Goal: Information Seeking & Learning: Learn about a topic

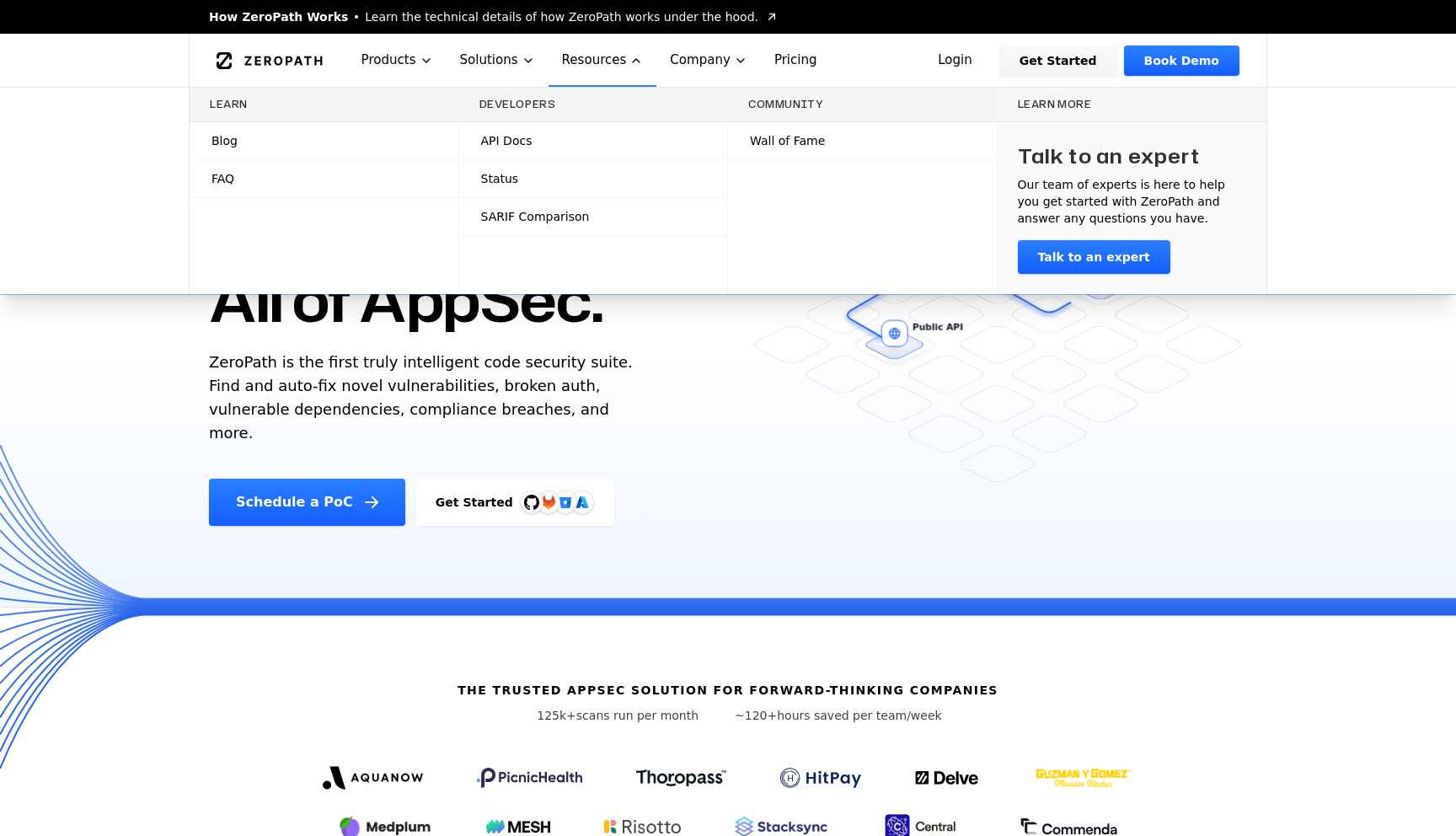
click at [237, 148] on link "Blog" at bounding box center [324, 141] width 269 height 37
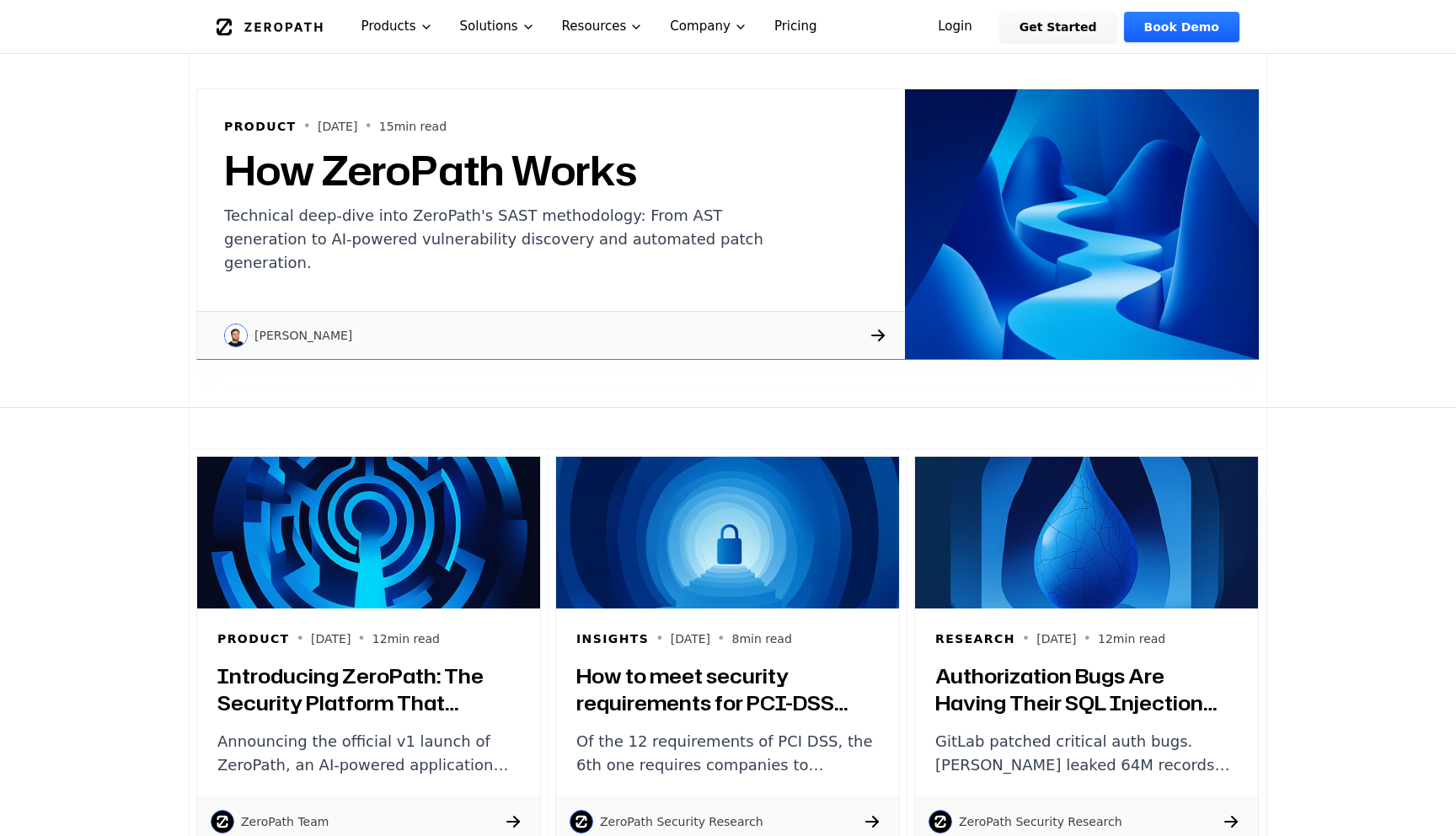
scroll to position [355, 0]
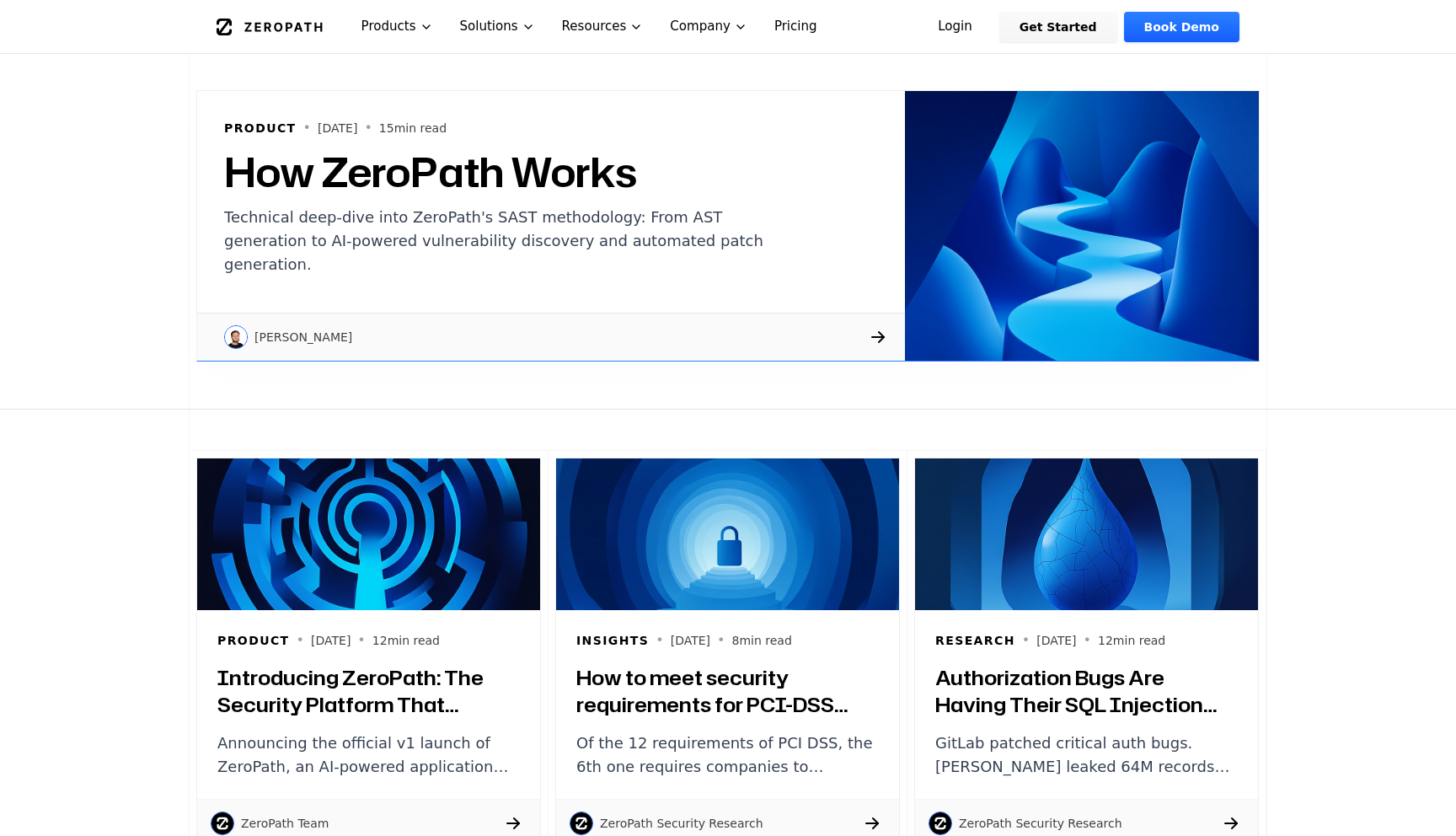
click at [479, 266] on div "Product • [DATE] • 15 min read How ZeroPath Works Technical deep-dive into Zero…" at bounding box center [551, 197] width 708 height 212
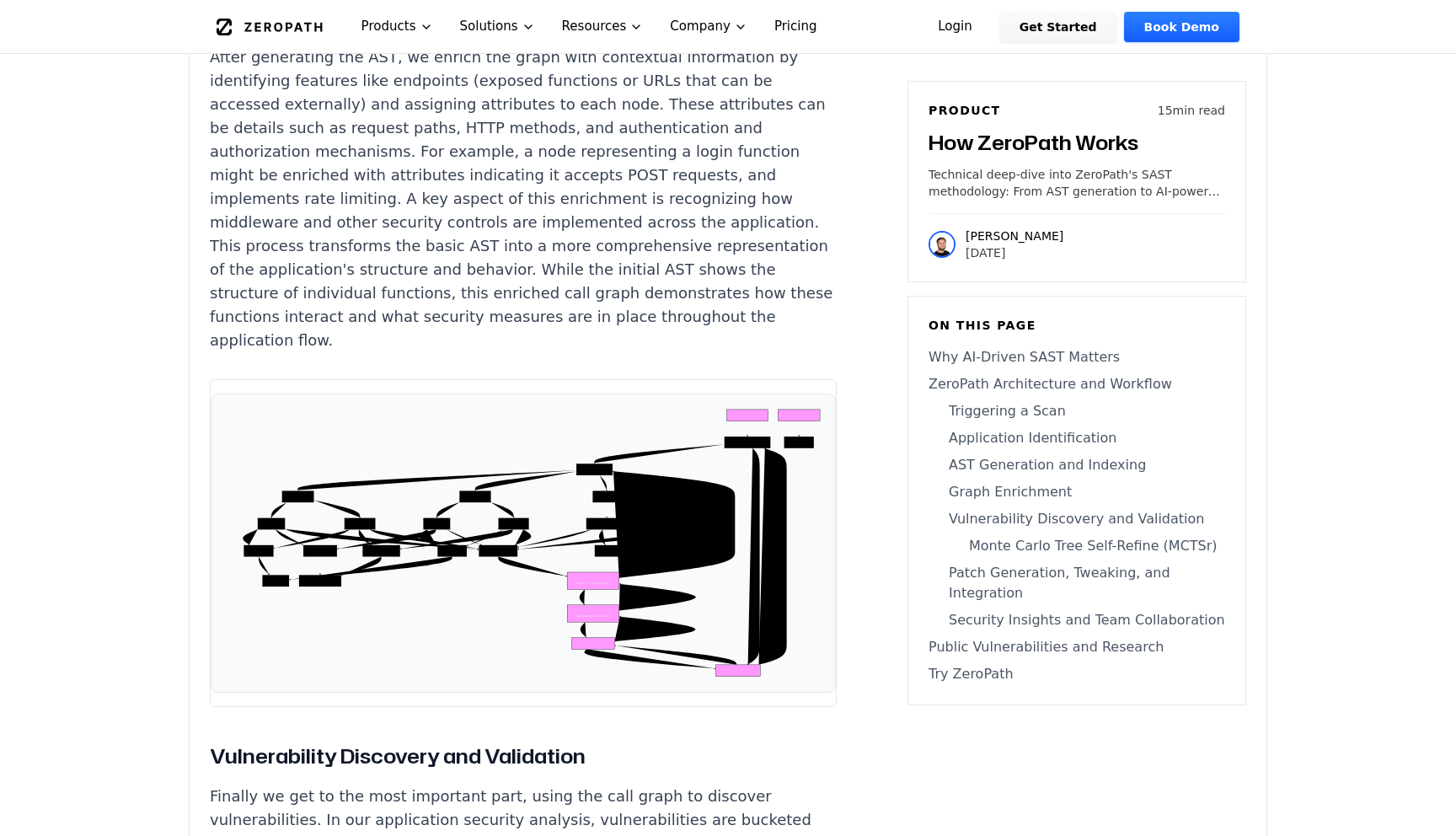
scroll to position [6319, 0]
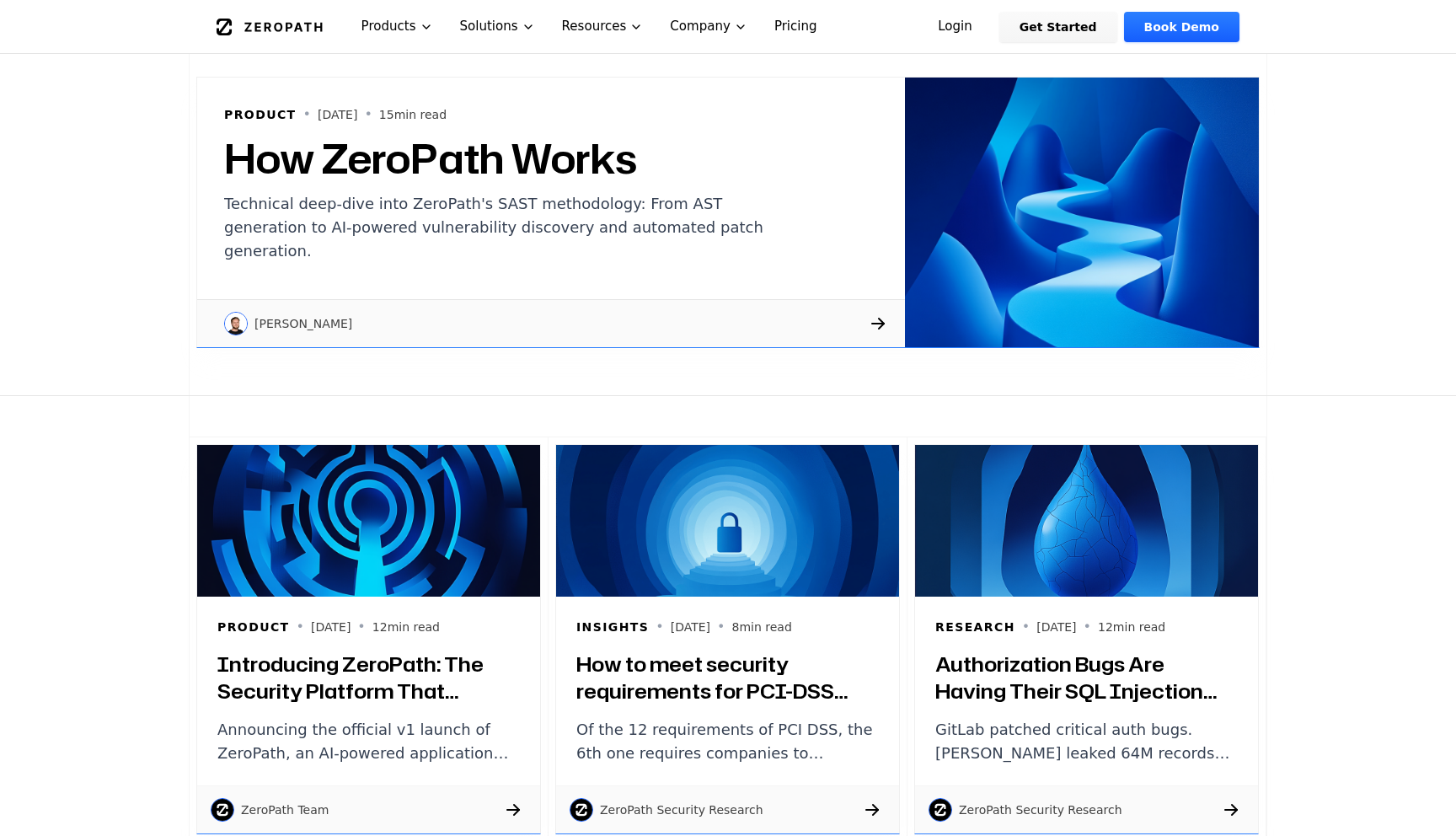
scroll to position [355, 0]
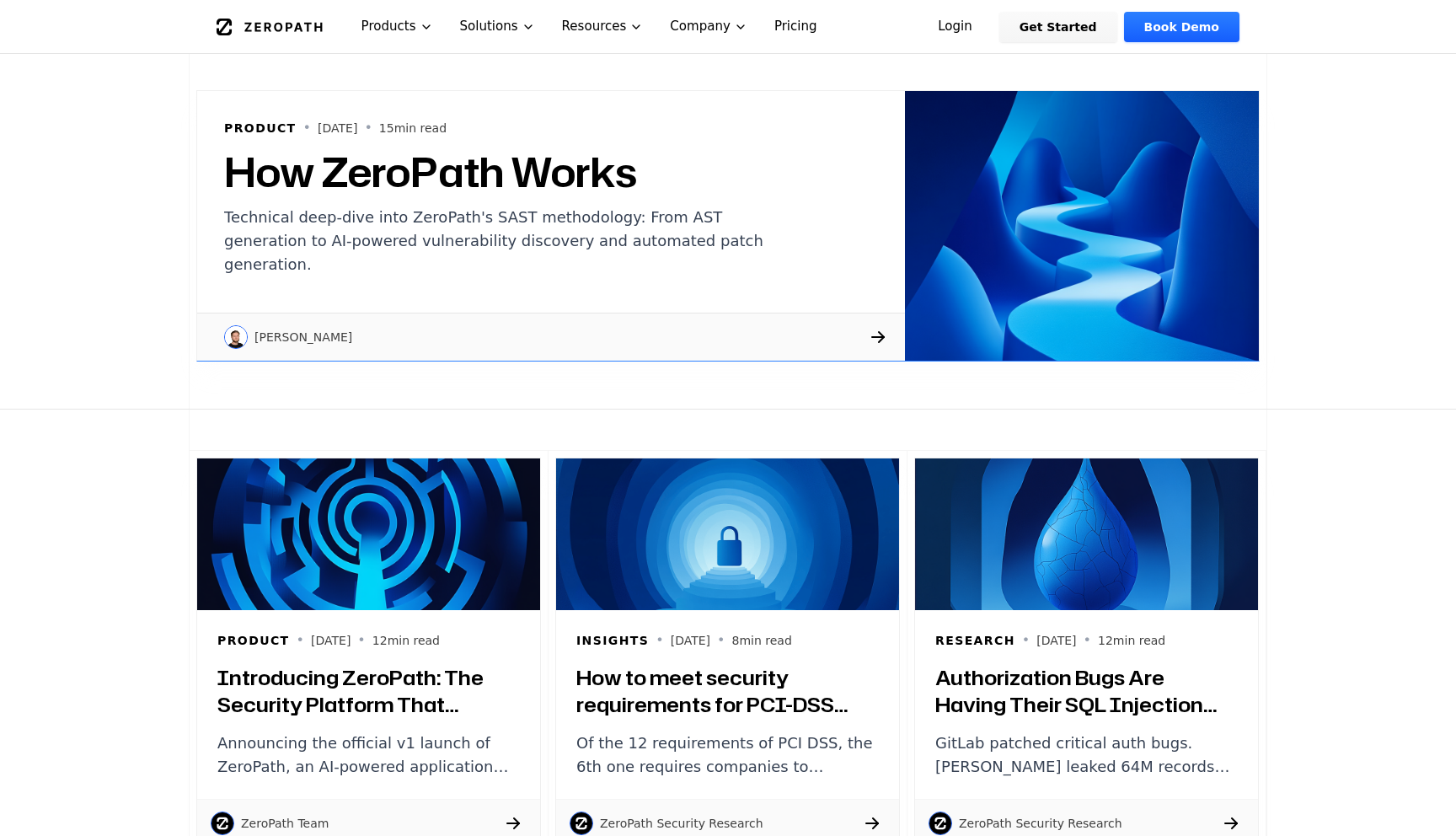
click at [270, 28] on icon "Global" at bounding box center [269, 26] width 106 height 17
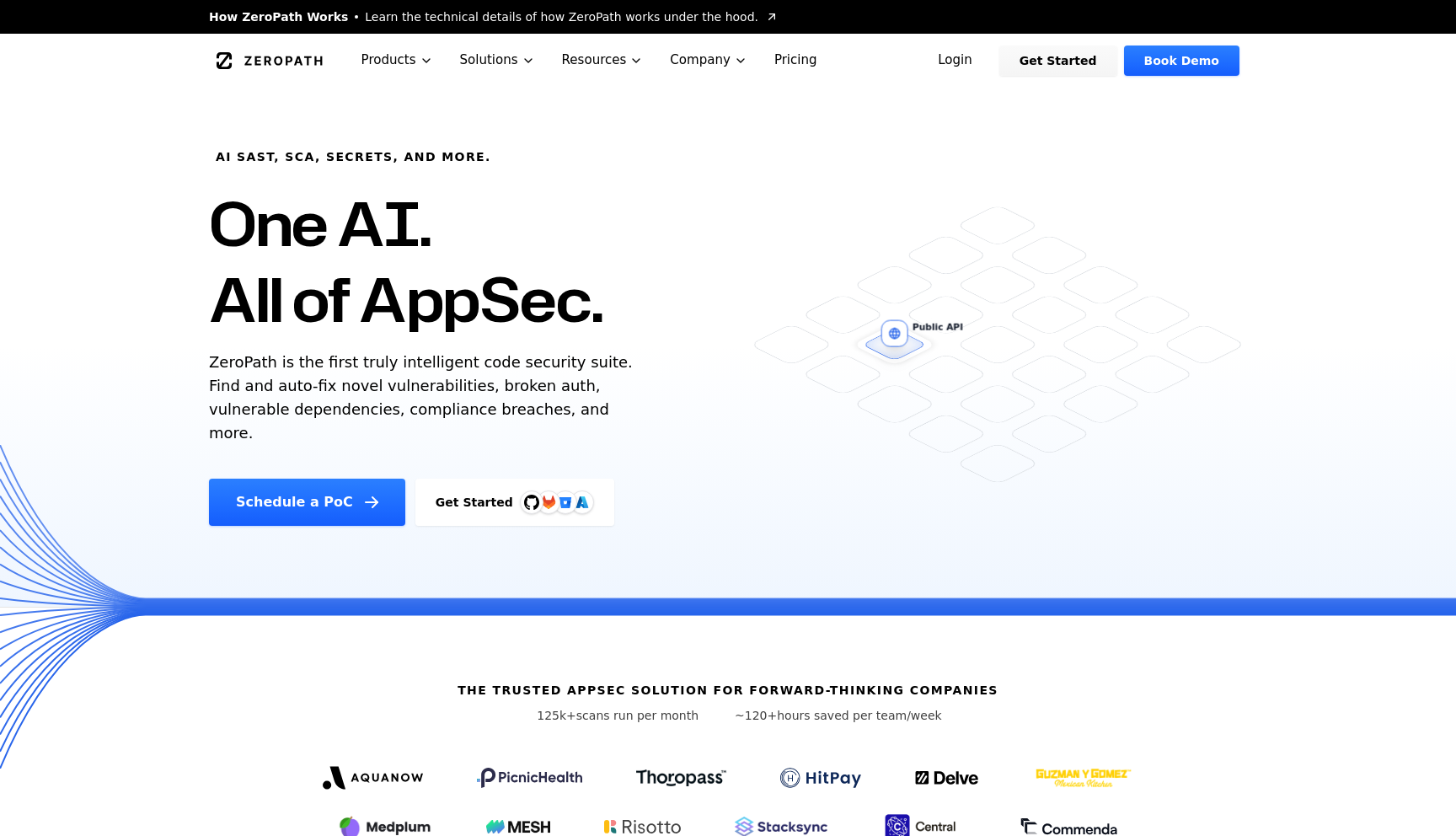
drag, startPoint x: 403, startPoint y: 528, endPoint x: 535, endPoint y: -105, distance: 646.6
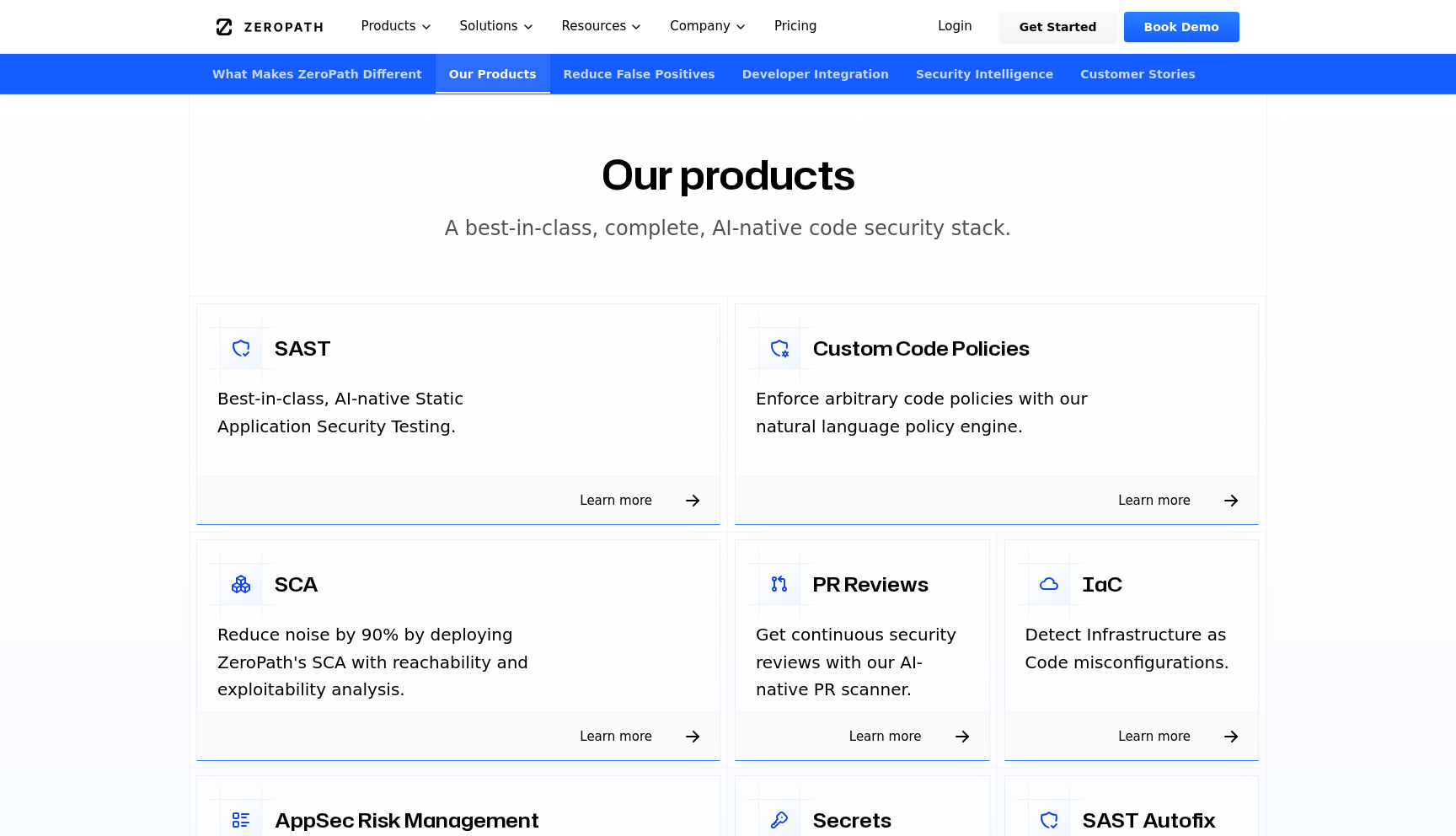
scroll to position [7141, 0]
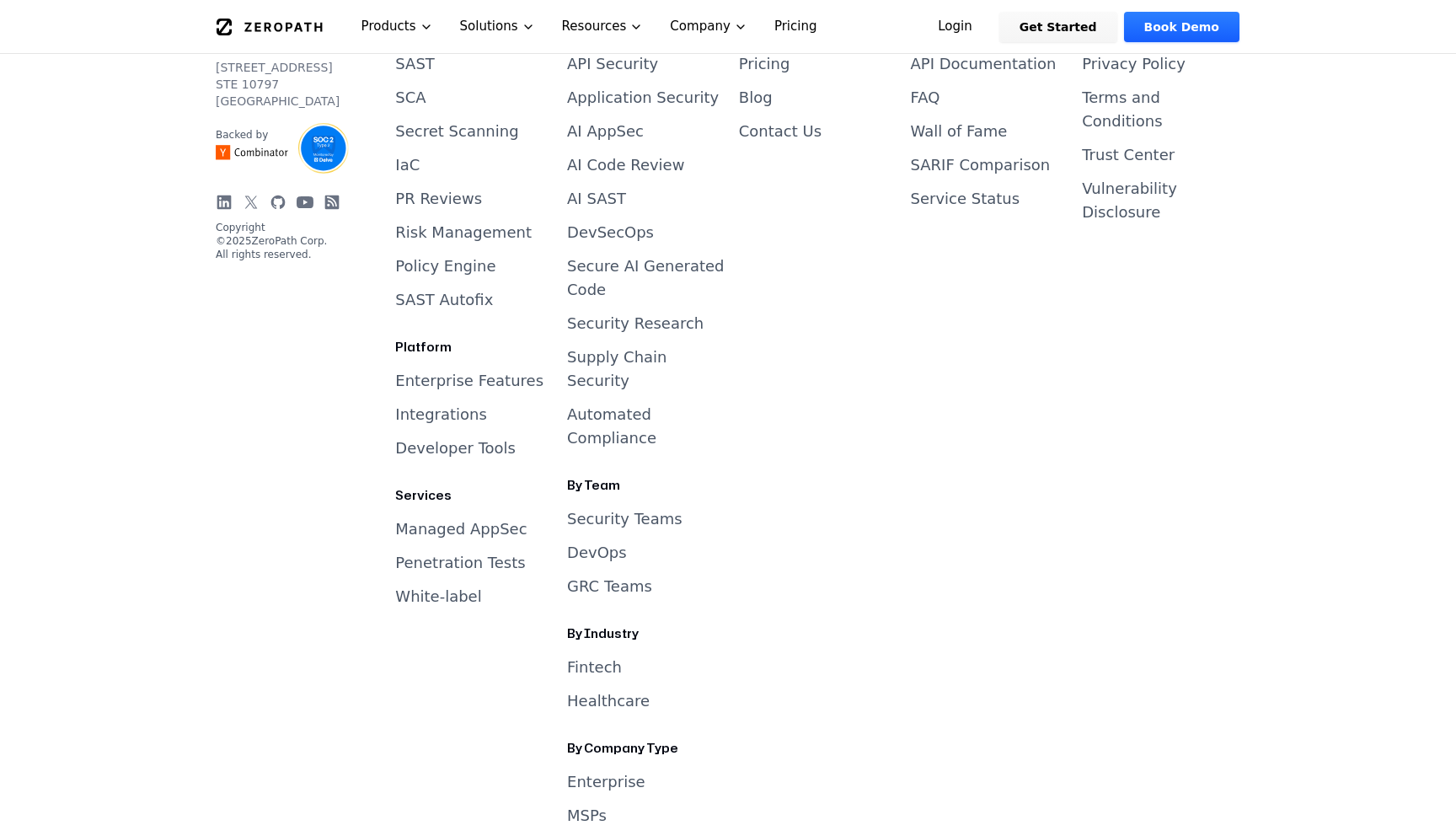
click at [451, 554] on link "Penetration Tests" at bounding box center [460, 563] width 129 height 17
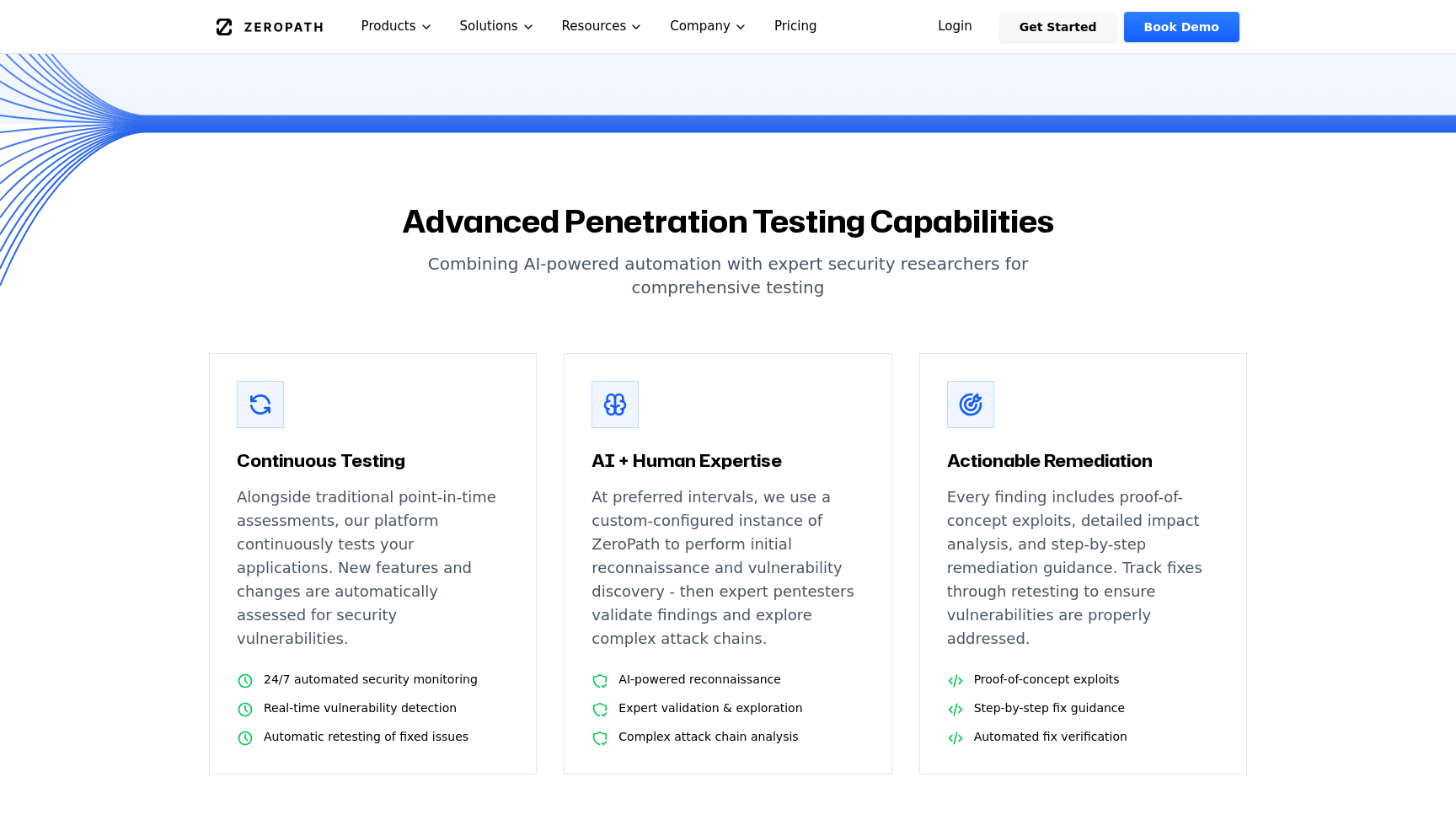
scroll to position [570, 0]
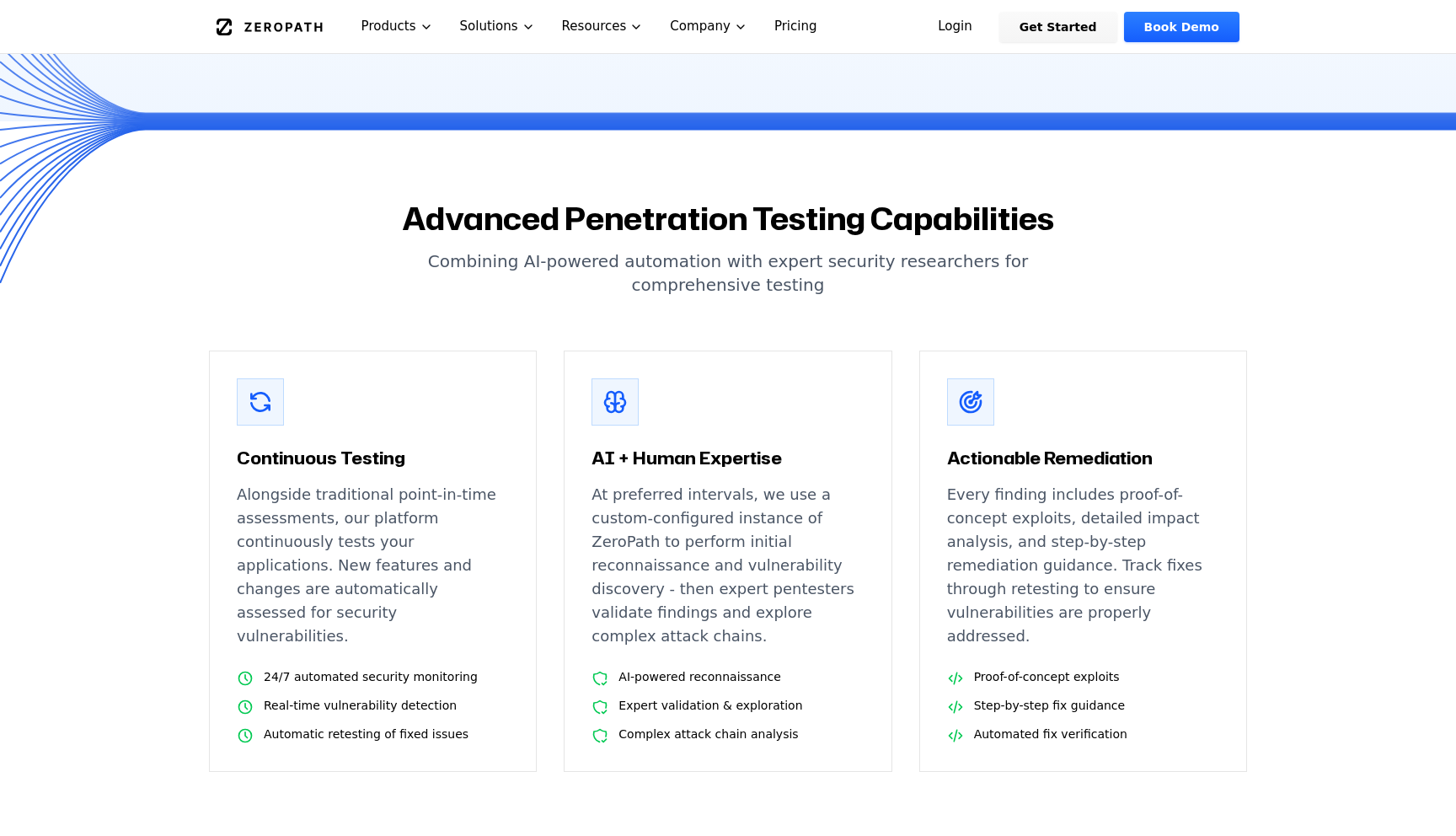
drag, startPoint x: 241, startPoint y: 432, endPoint x: 601, endPoint y: 615, distance: 403.8
click at [601, 615] on div "Continuous Testing Alongside traditional point-in-time assessments, our platfor…" at bounding box center [728, 561] width 1038 height 421
click at [601, 615] on div "AI + Human Expertise At preferred intervals, we use a custom-configured instanc…" at bounding box center [727, 561] width 328 height 421
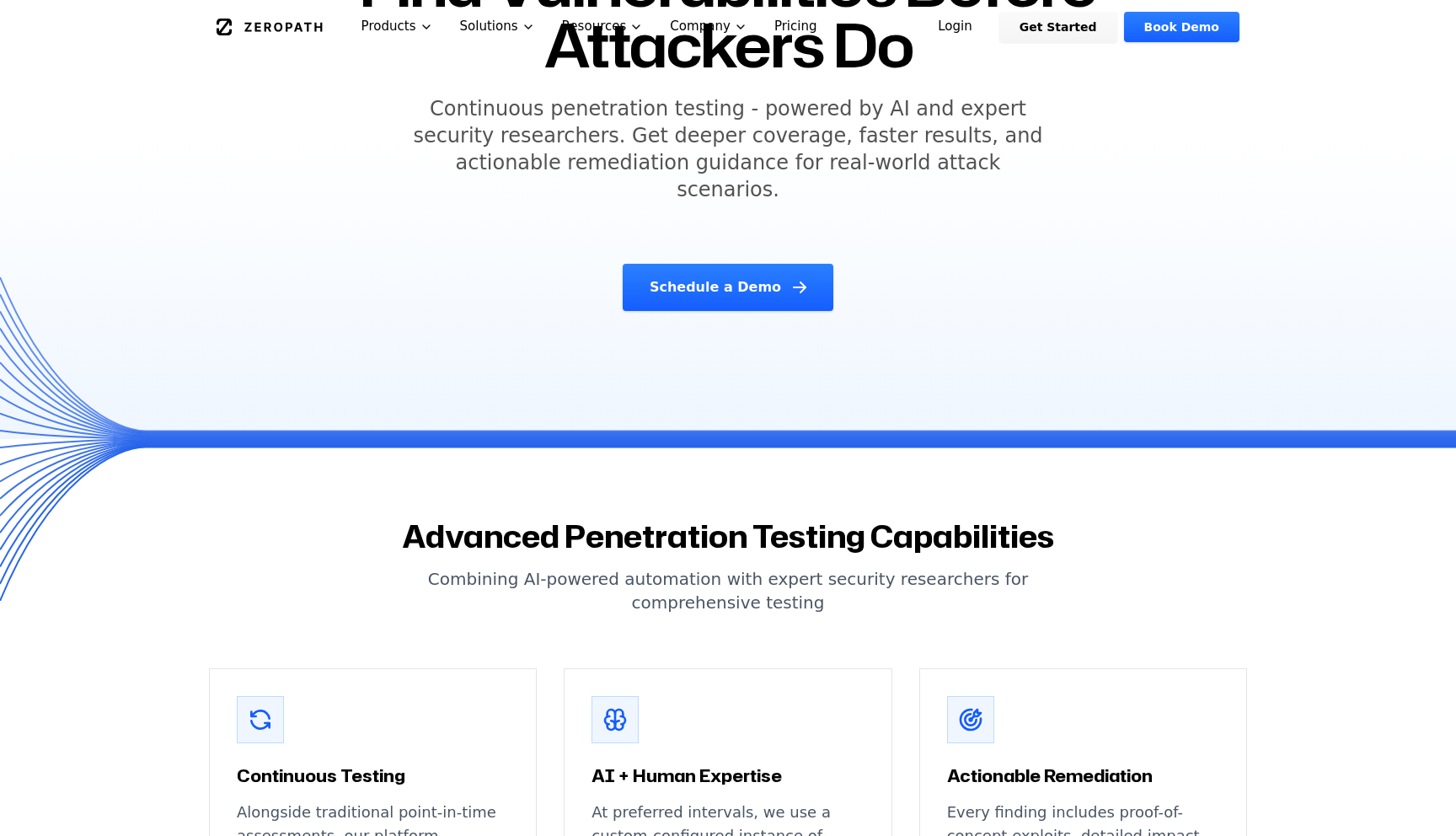
scroll to position [0, 0]
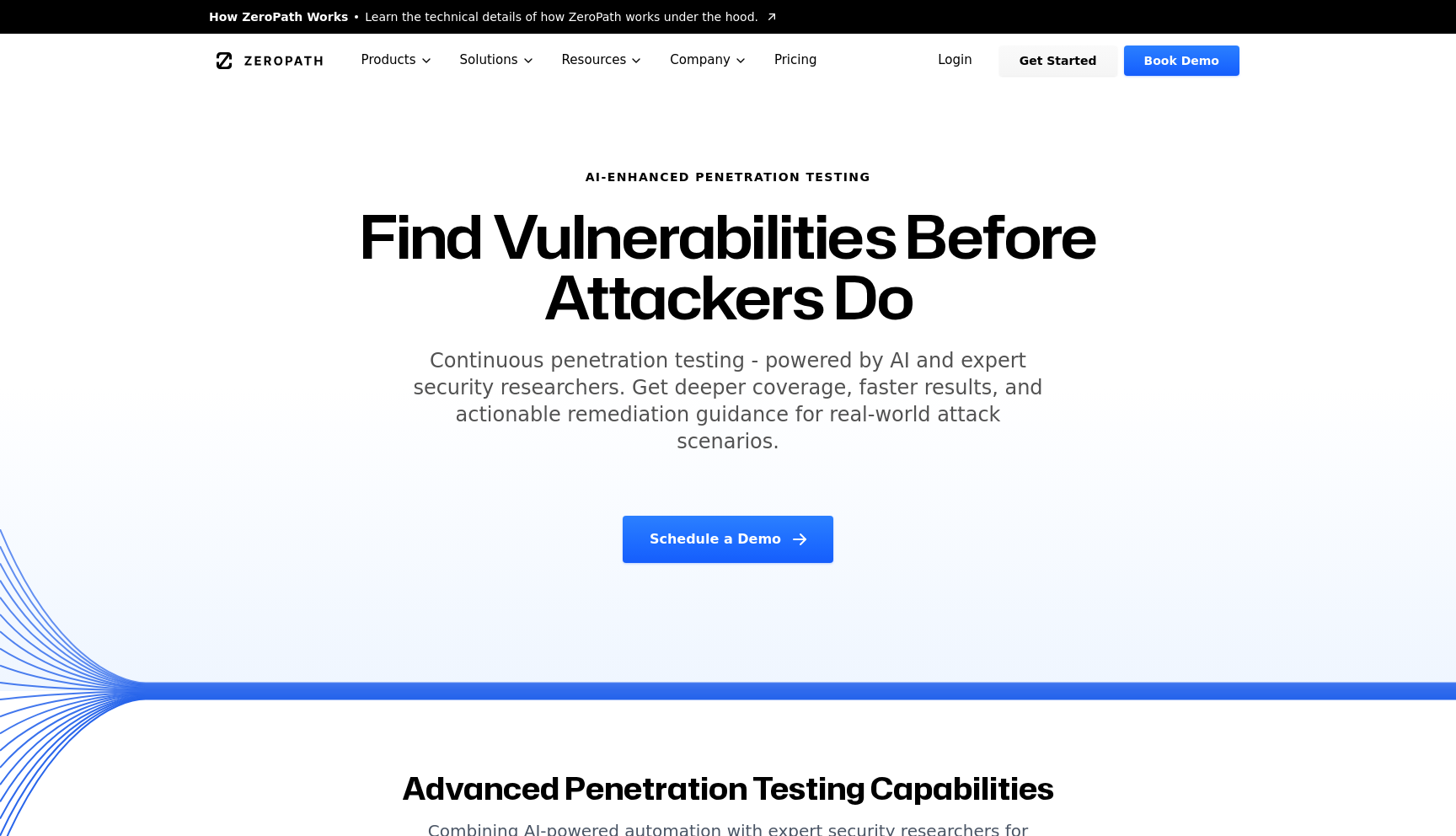
click at [252, 35] on div "ZeroPath Products Solutions Resources Company Pricing" at bounding box center [567, 60] width 701 height 53
click at [260, 55] on icon "Global" at bounding box center [283, 60] width 78 height 10
click at [265, 50] on link "ZeroPath" at bounding box center [270, 61] width 117 height 27
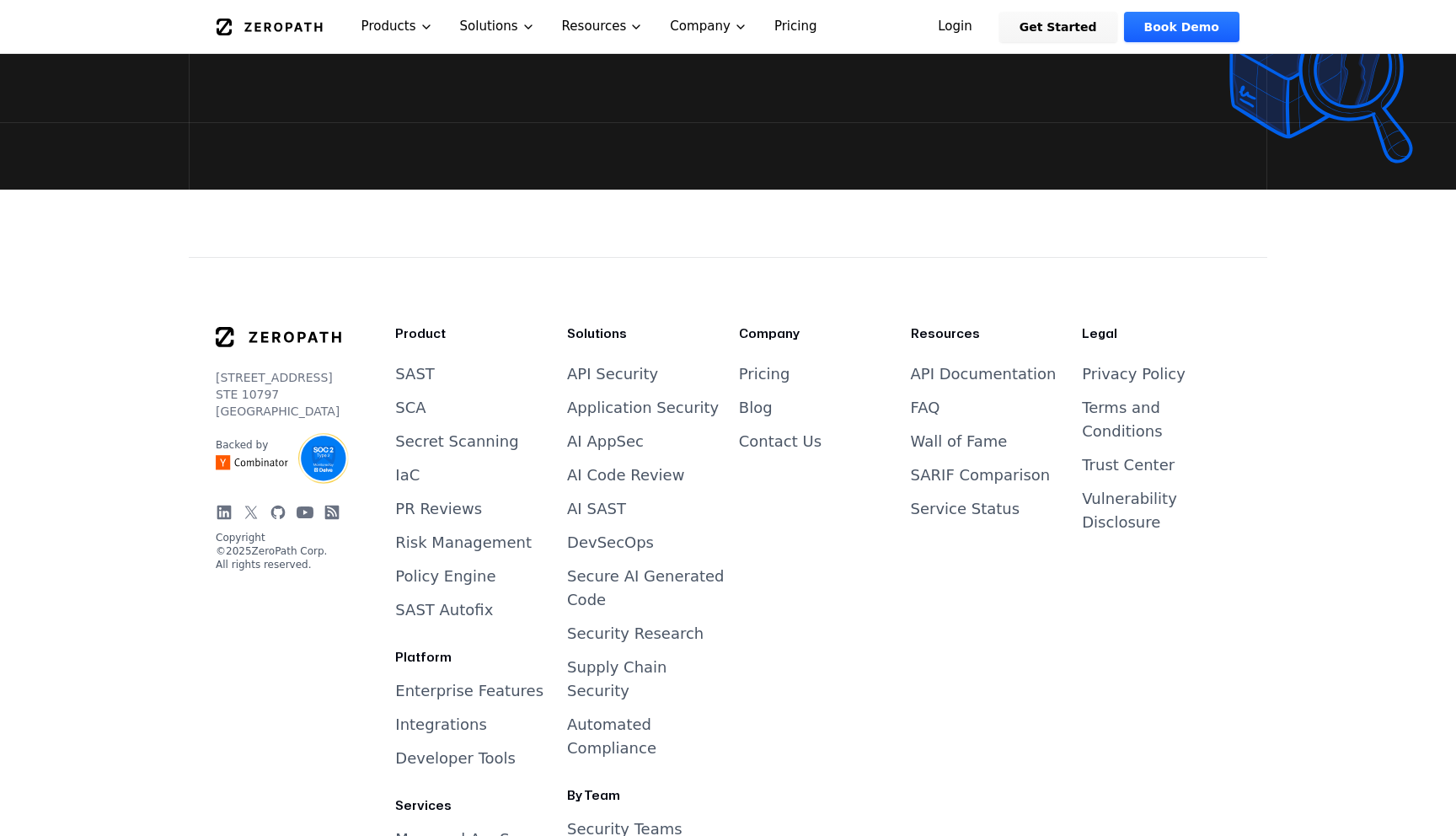
scroll to position [7158, 0]
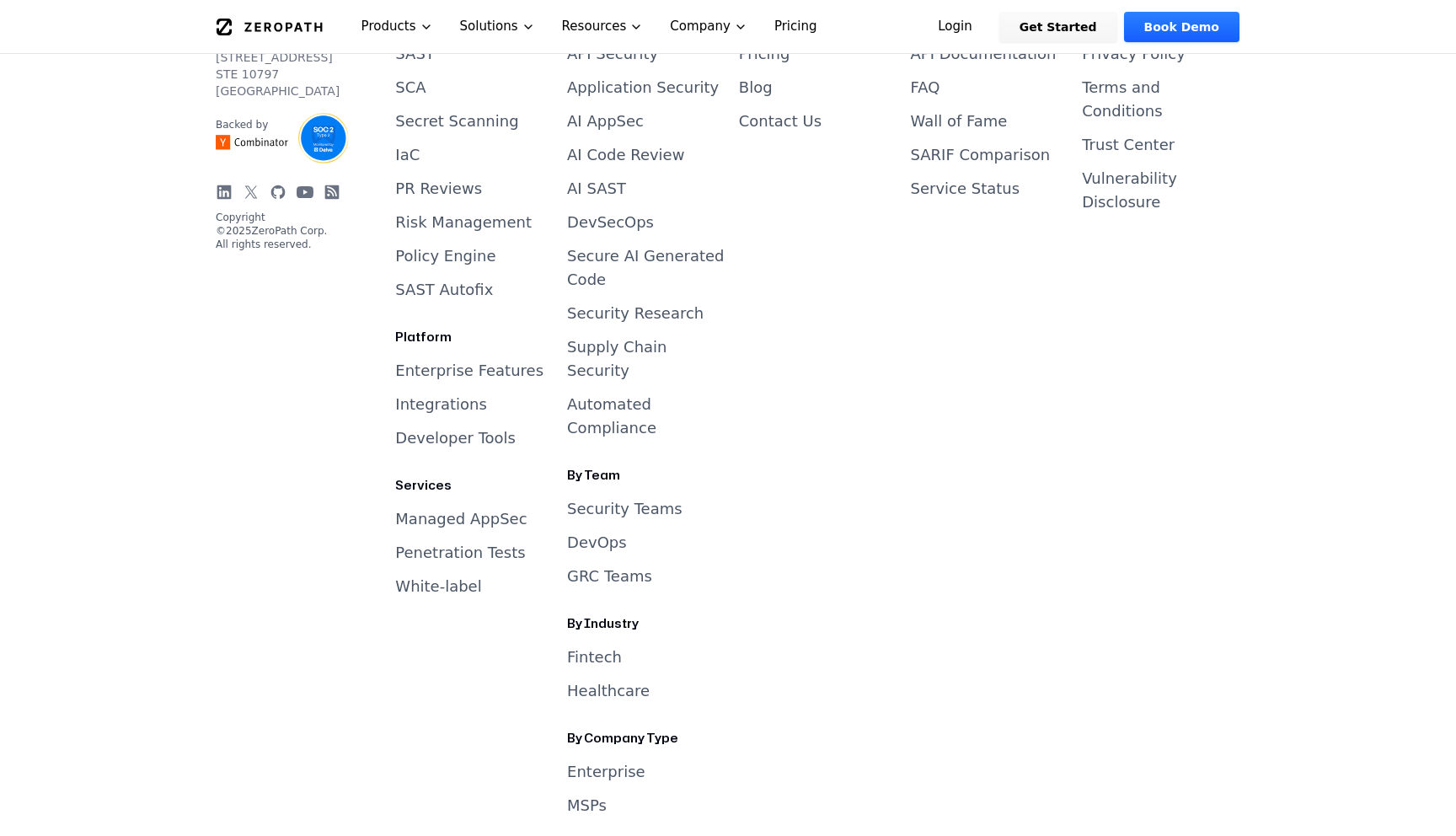
click at [500, 543] on link "Penetration Tests" at bounding box center [460, 552] width 129 height 17
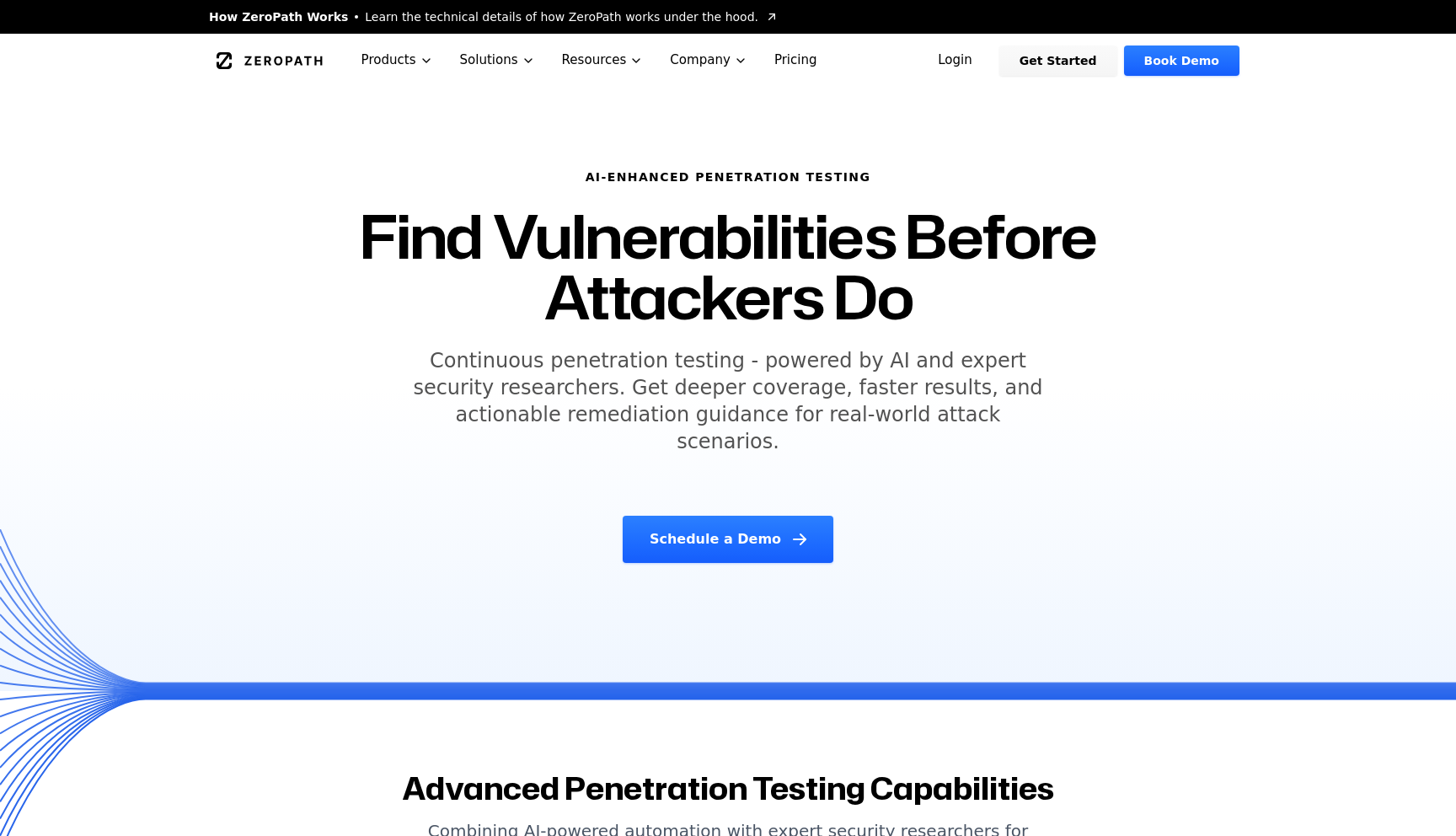
drag, startPoint x: 588, startPoint y: 371, endPoint x: 867, endPoint y: 399, distance: 280.4
click at [869, 400] on h5 "Continuous penetration testing - powered by AI and expert security researchers.…" at bounding box center [728, 401] width 647 height 108
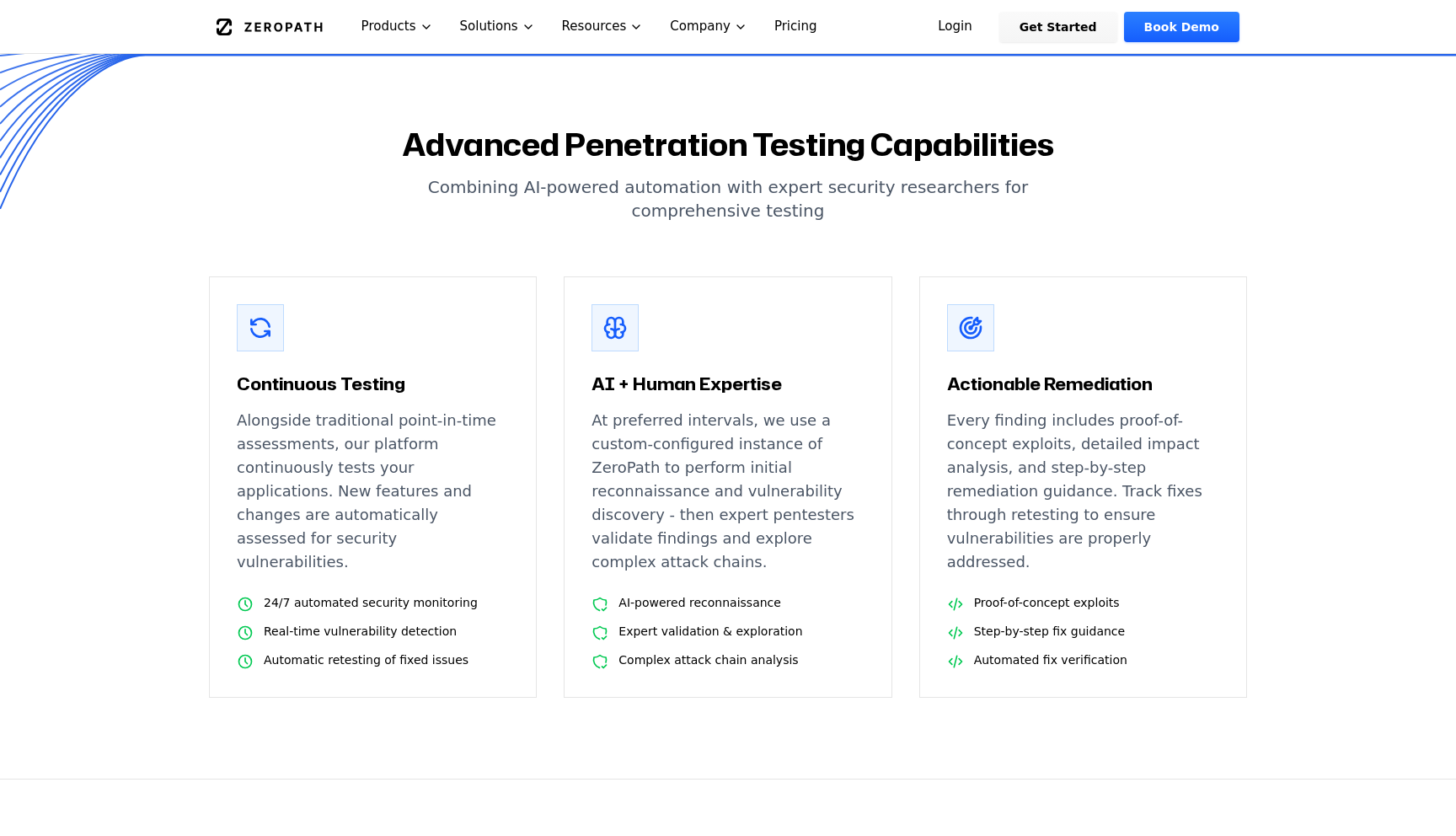
scroll to position [659, 0]
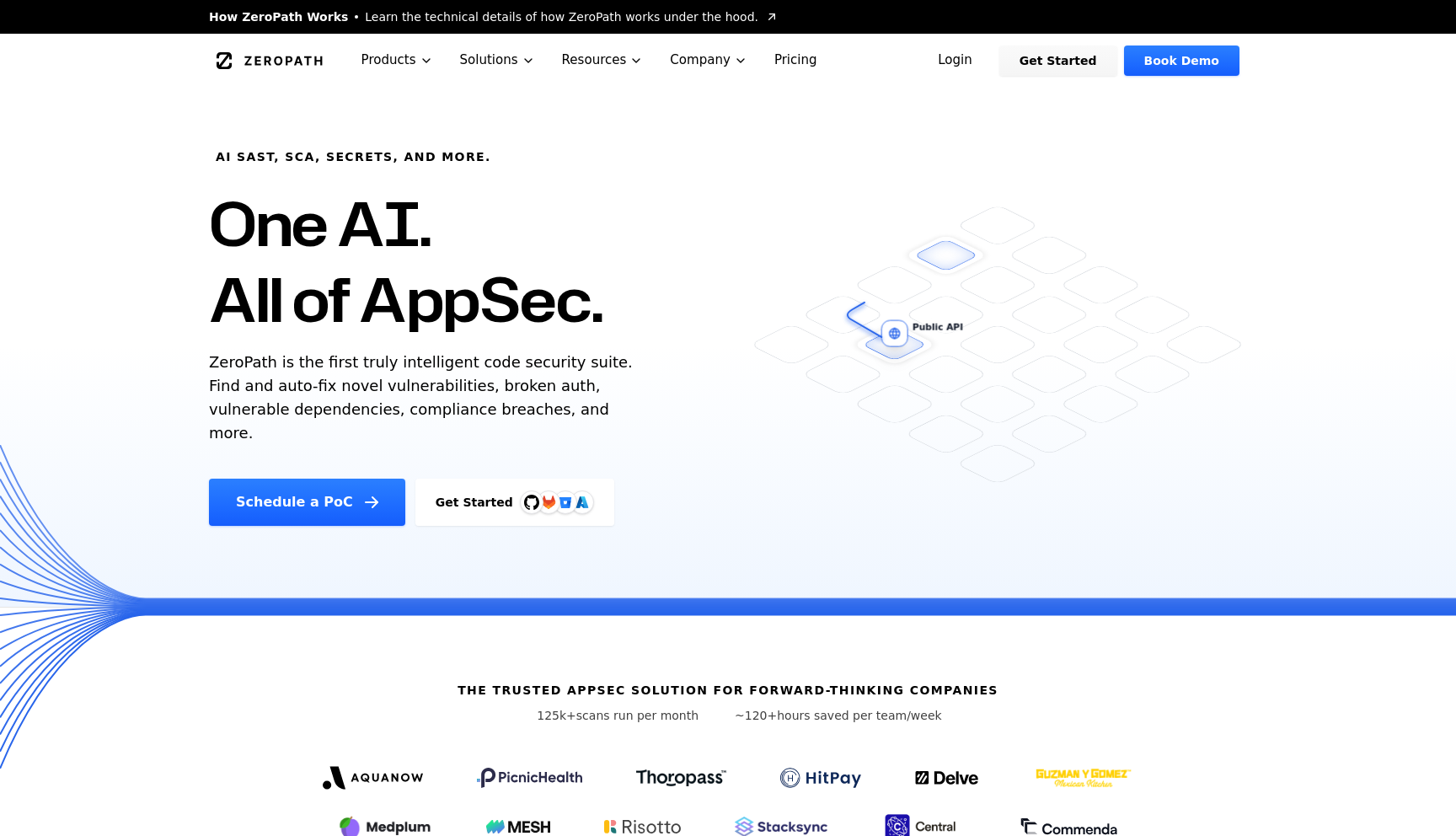
click at [295, 73] on link "ZeroPath" at bounding box center [270, 61] width 117 height 27
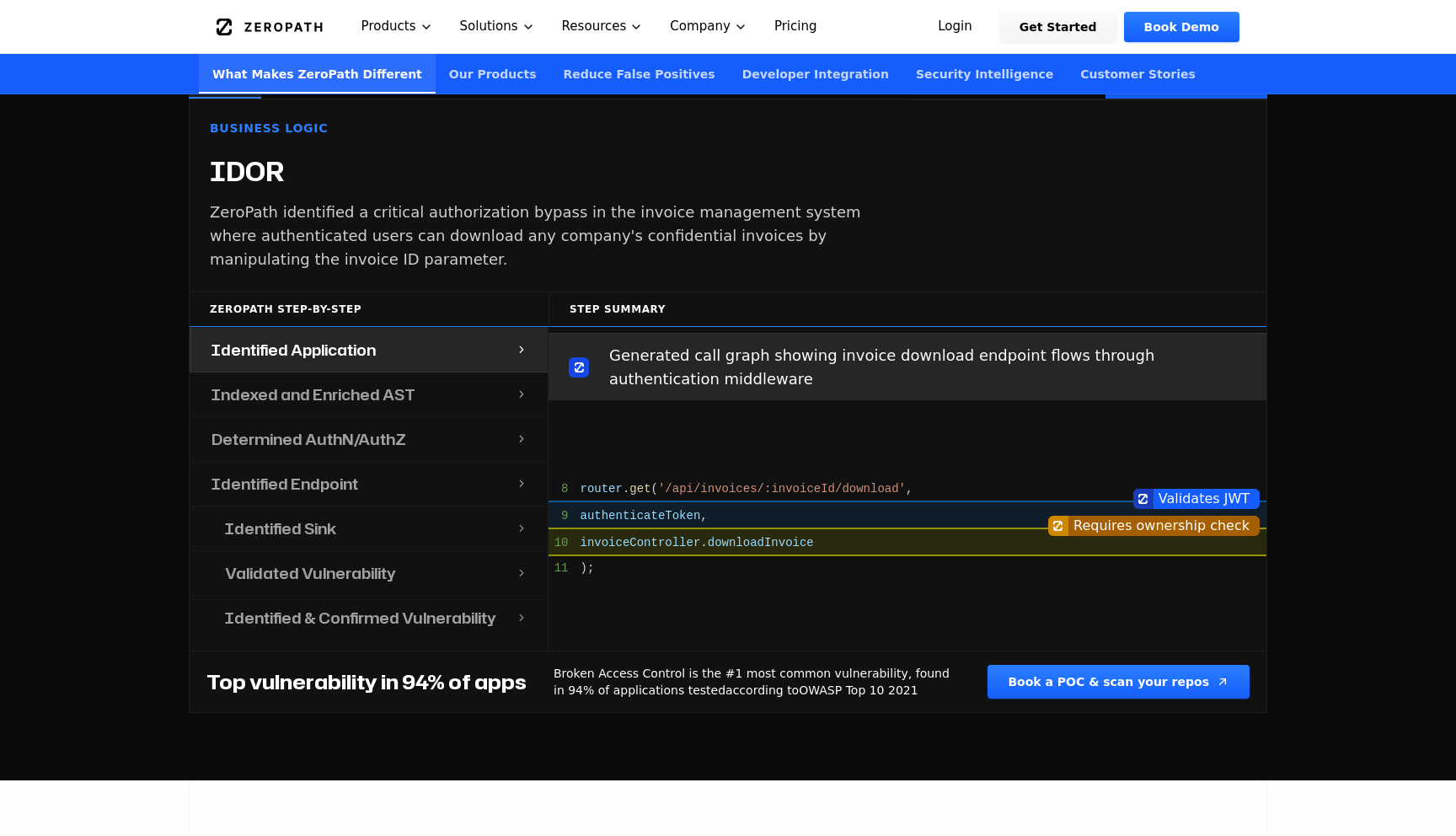
scroll to position [776, 0]
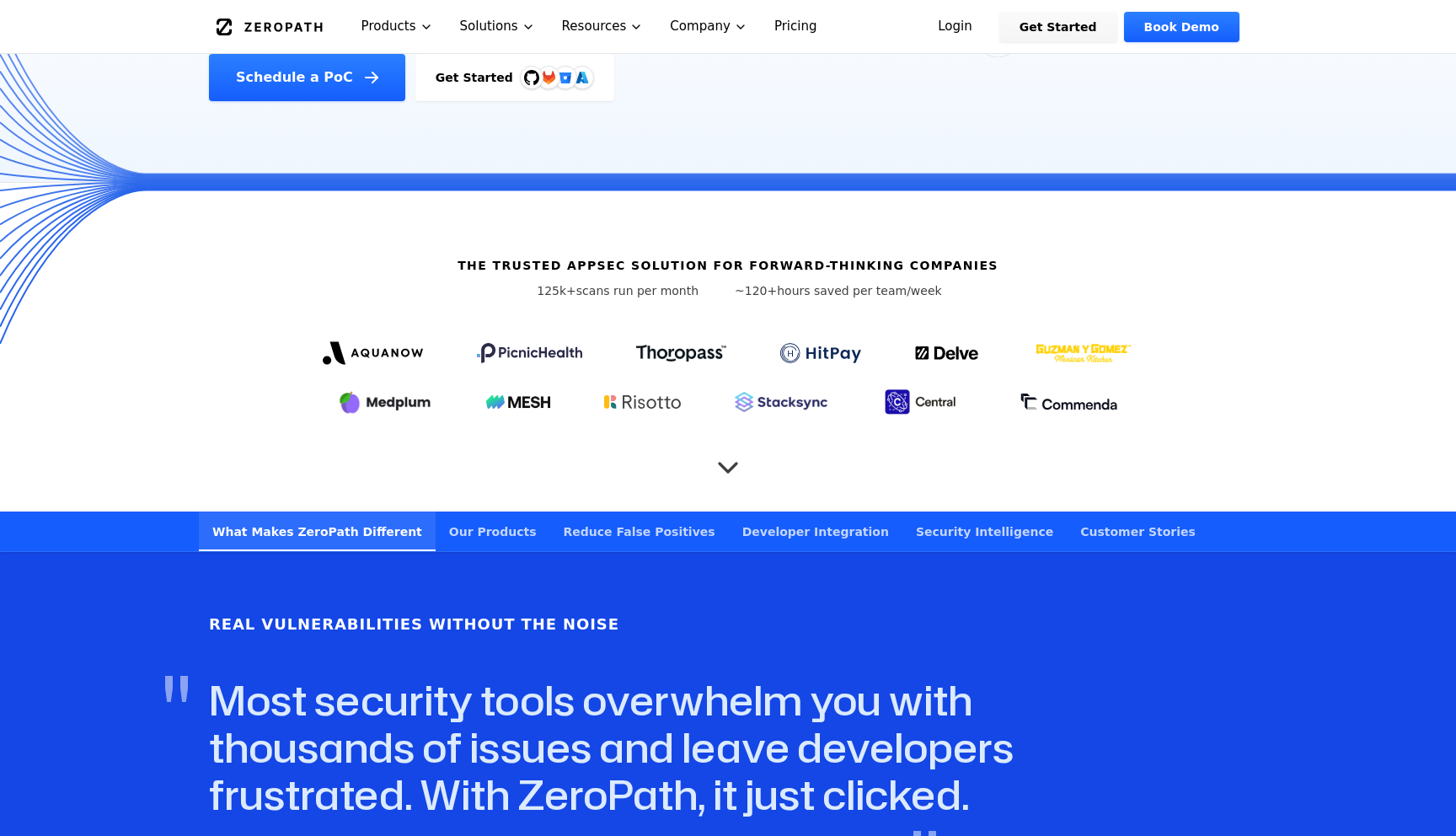
scroll to position [405, 0]
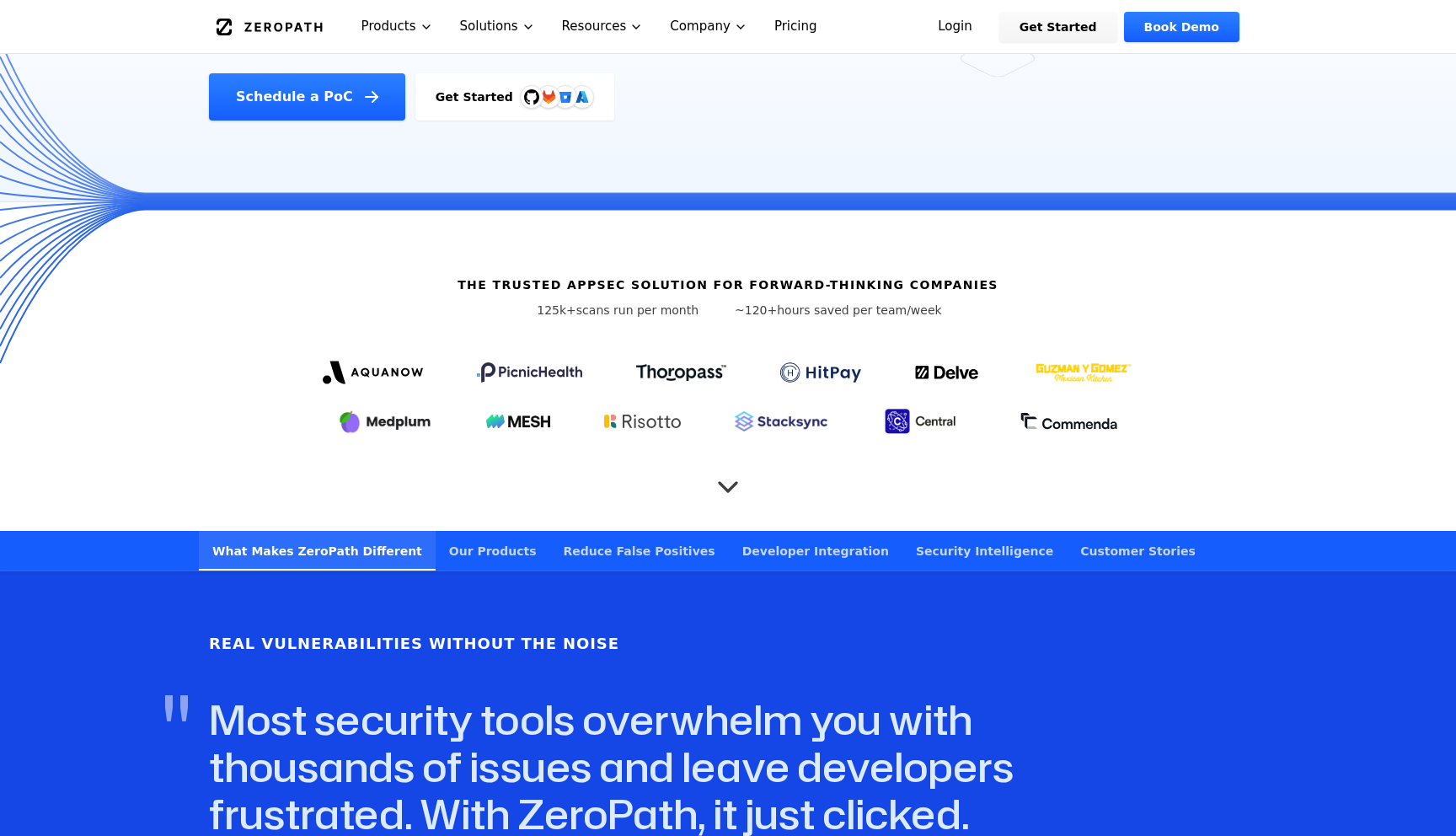
drag, startPoint x: 541, startPoint y: 280, endPoint x: 676, endPoint y: 309, distance: 138.1
click at [676, 309] on div "The Trusted AppSec solution for forward-thinking companies 125k+ scans run per …" at bounding box center [728, 366] width 1079 height 329
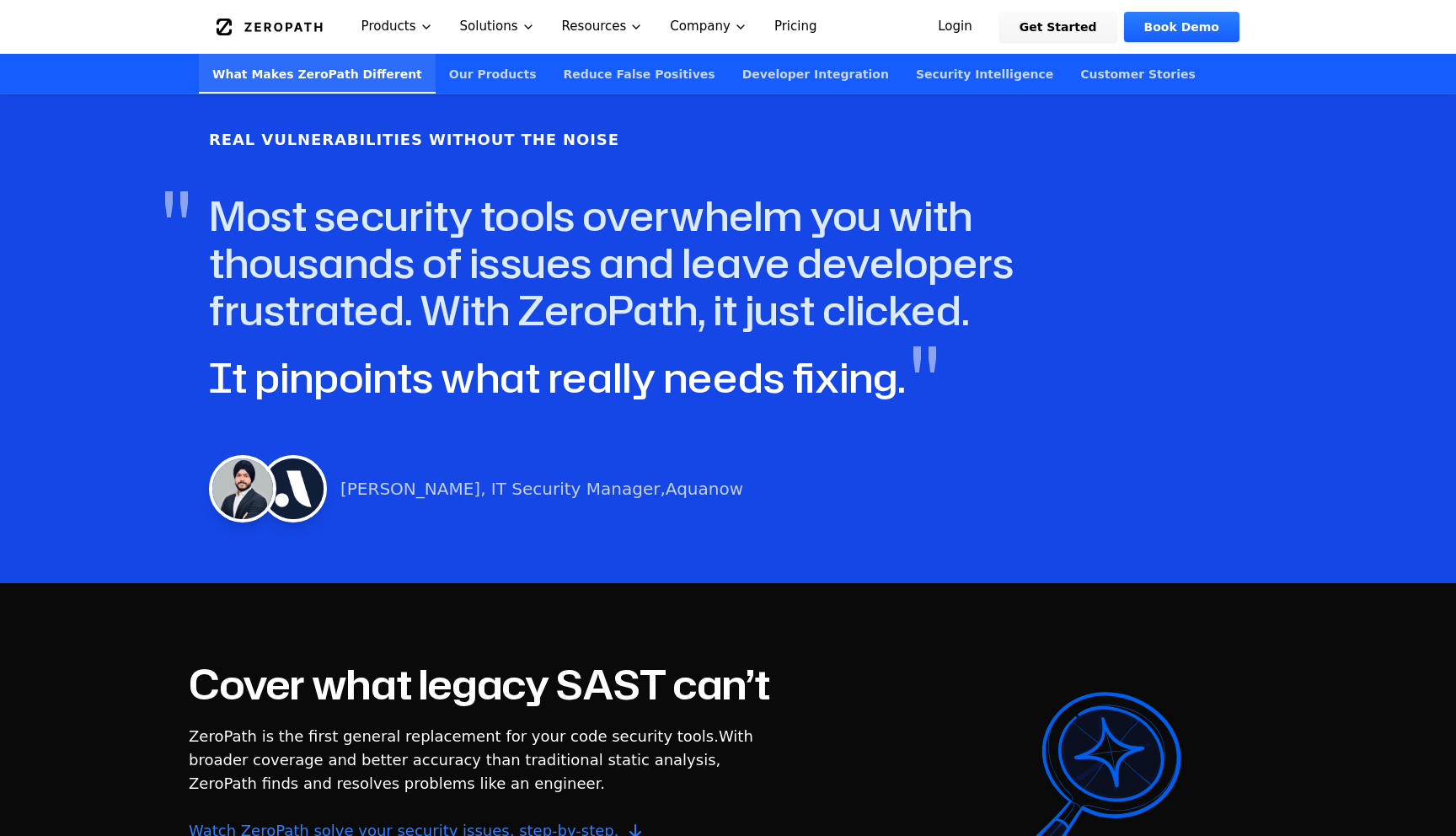
scroll to position [7158, 0]
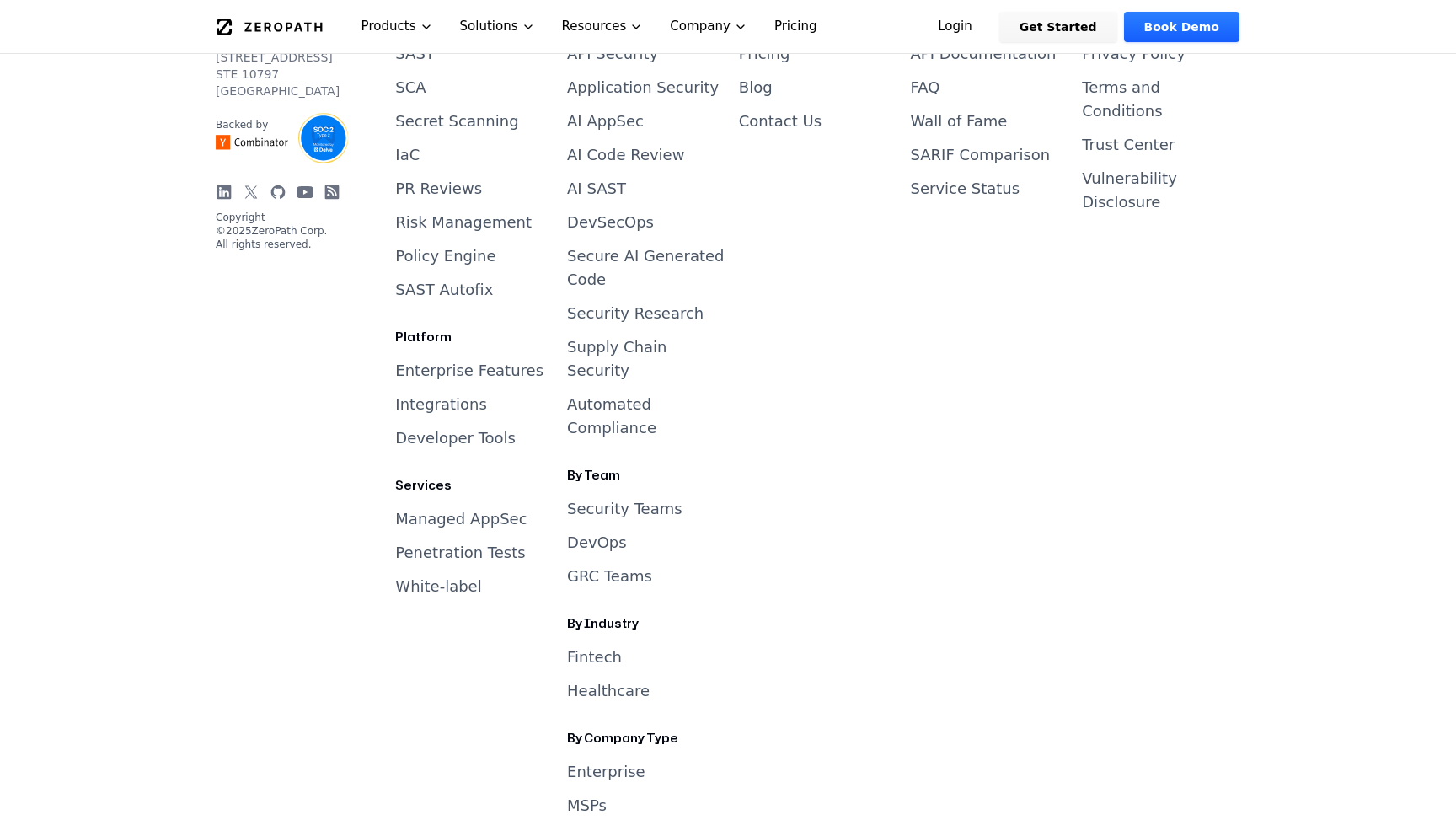
click at [500, 509] on link "Managed AppSec" at bounding box center [461, 518] width 131 height 17
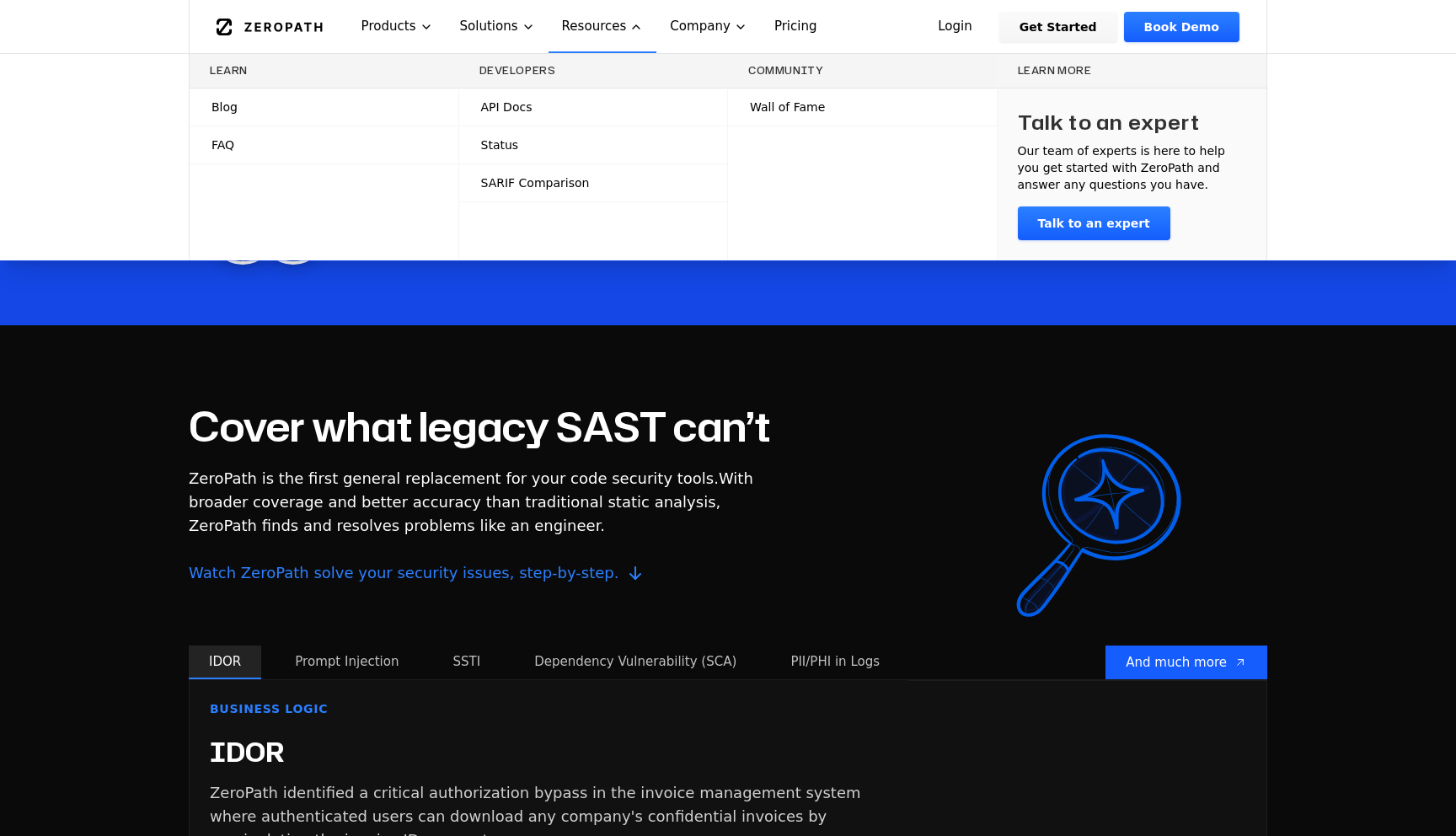
scroll to position [1167, 0]
click at [567, 56] on div "Developers" at bounding box center [593, 71] width 269 height 35
click at [567, 53] on div "Developers" at bounding box center [593, 71] width 269 height 35
click at [562, 53] on div "Developers" at bounding box center [593, 71] width 269 height 35
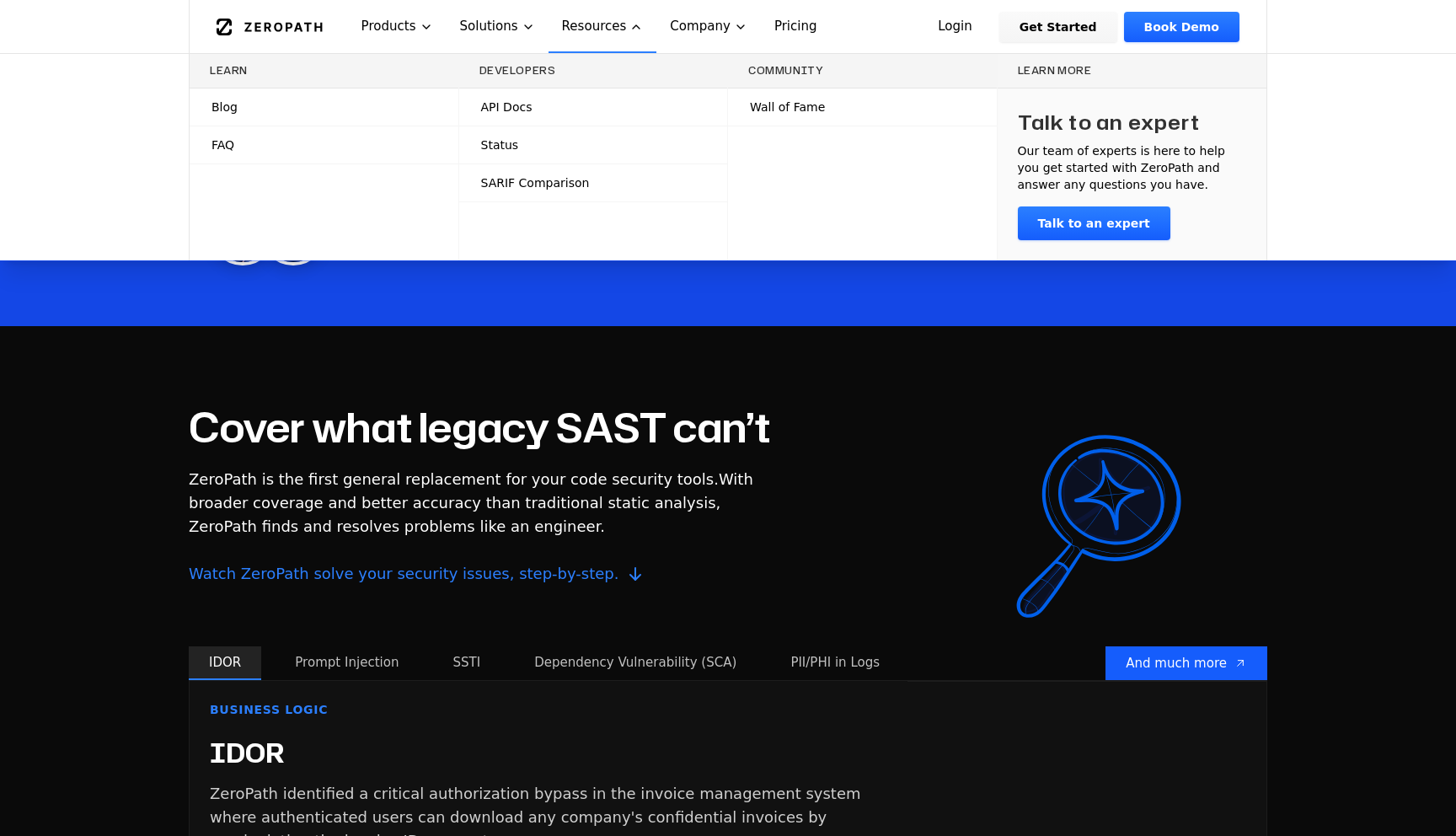
click at [562, 53] on div "Developers" at bounding box center [593, 71] width 269 height 35
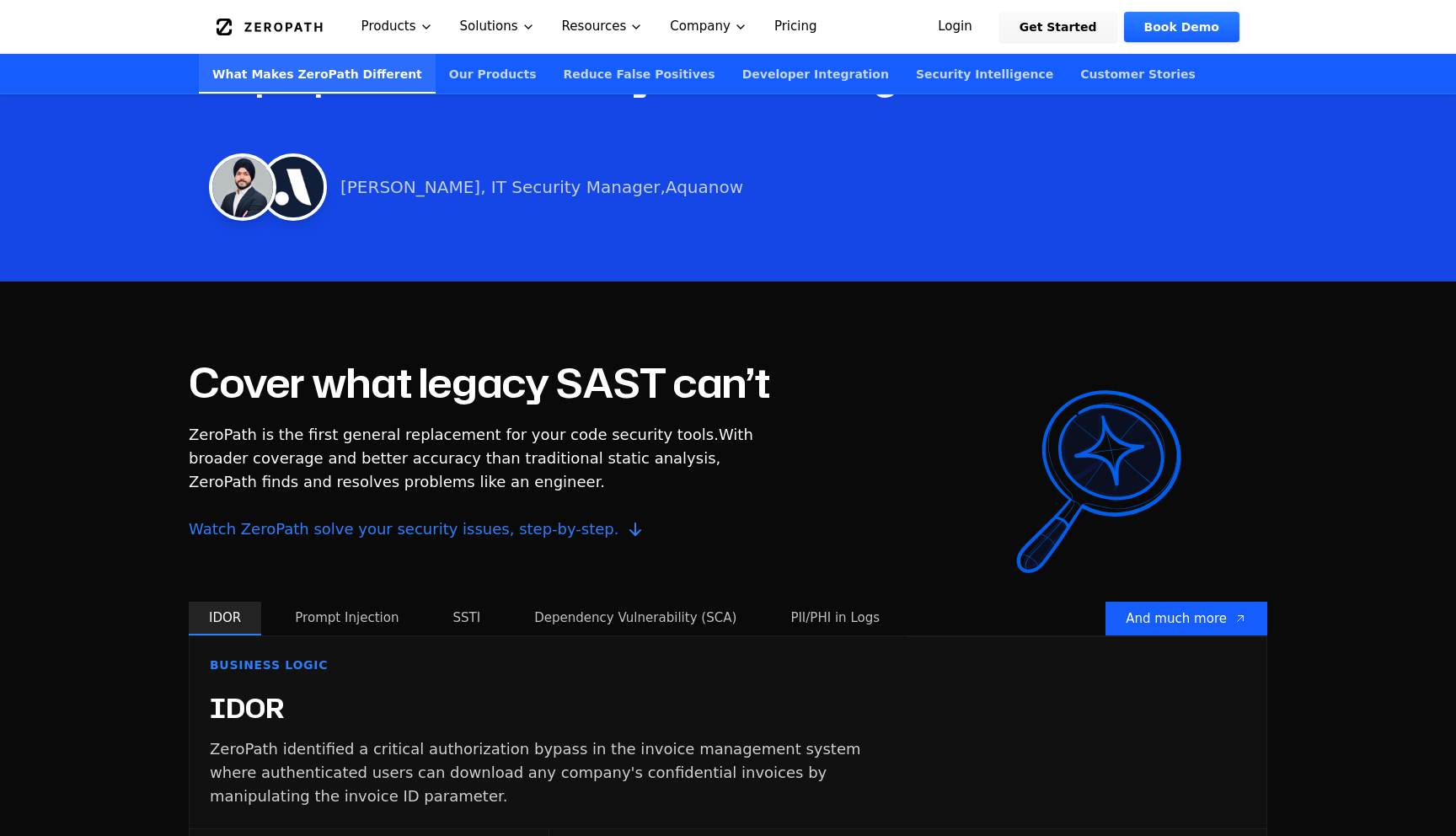
scroll to position [1212, 0]
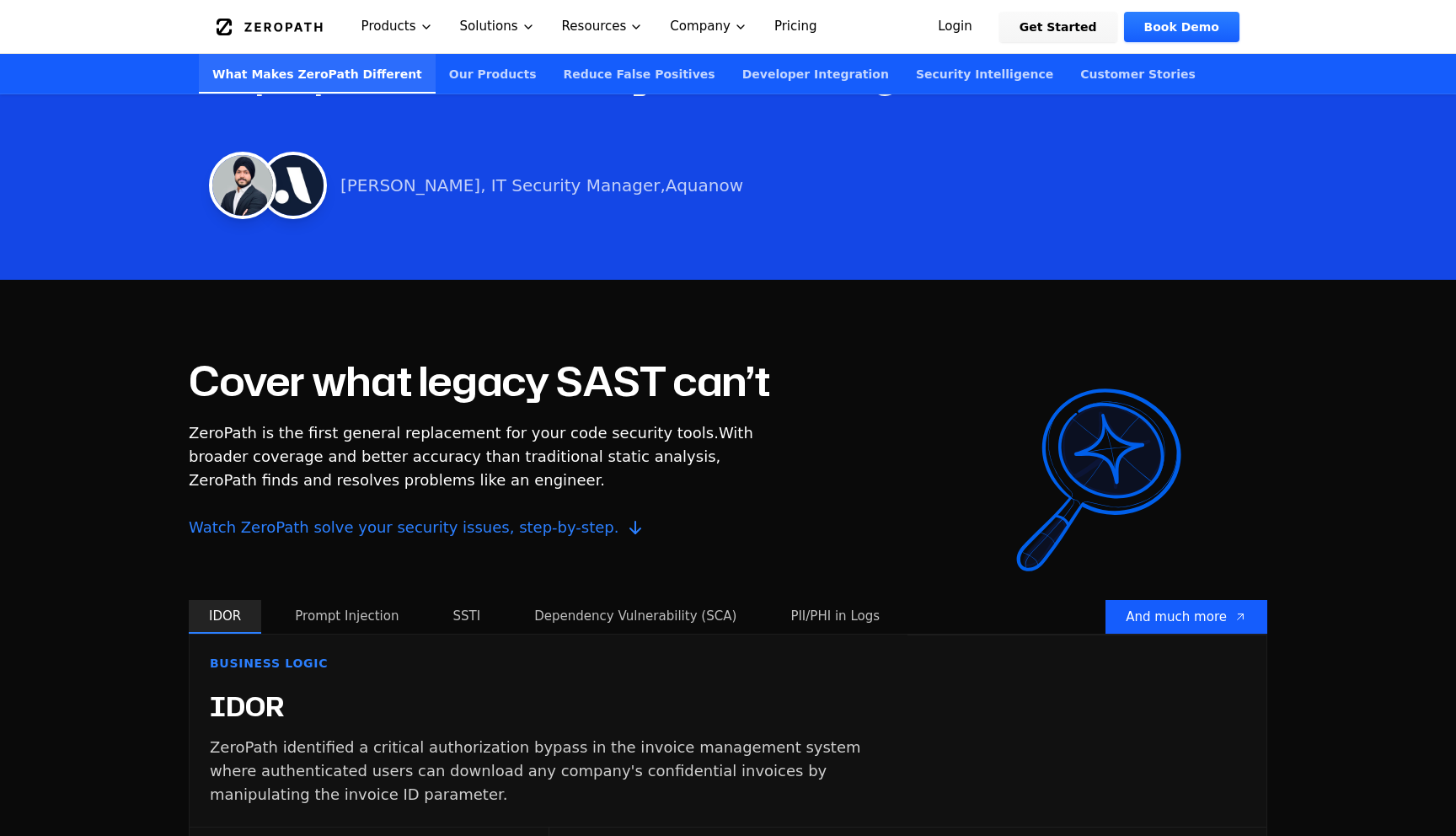
click at [471, 57] on link "Our Products" at bounding box center [493, 73] width 115 height 40
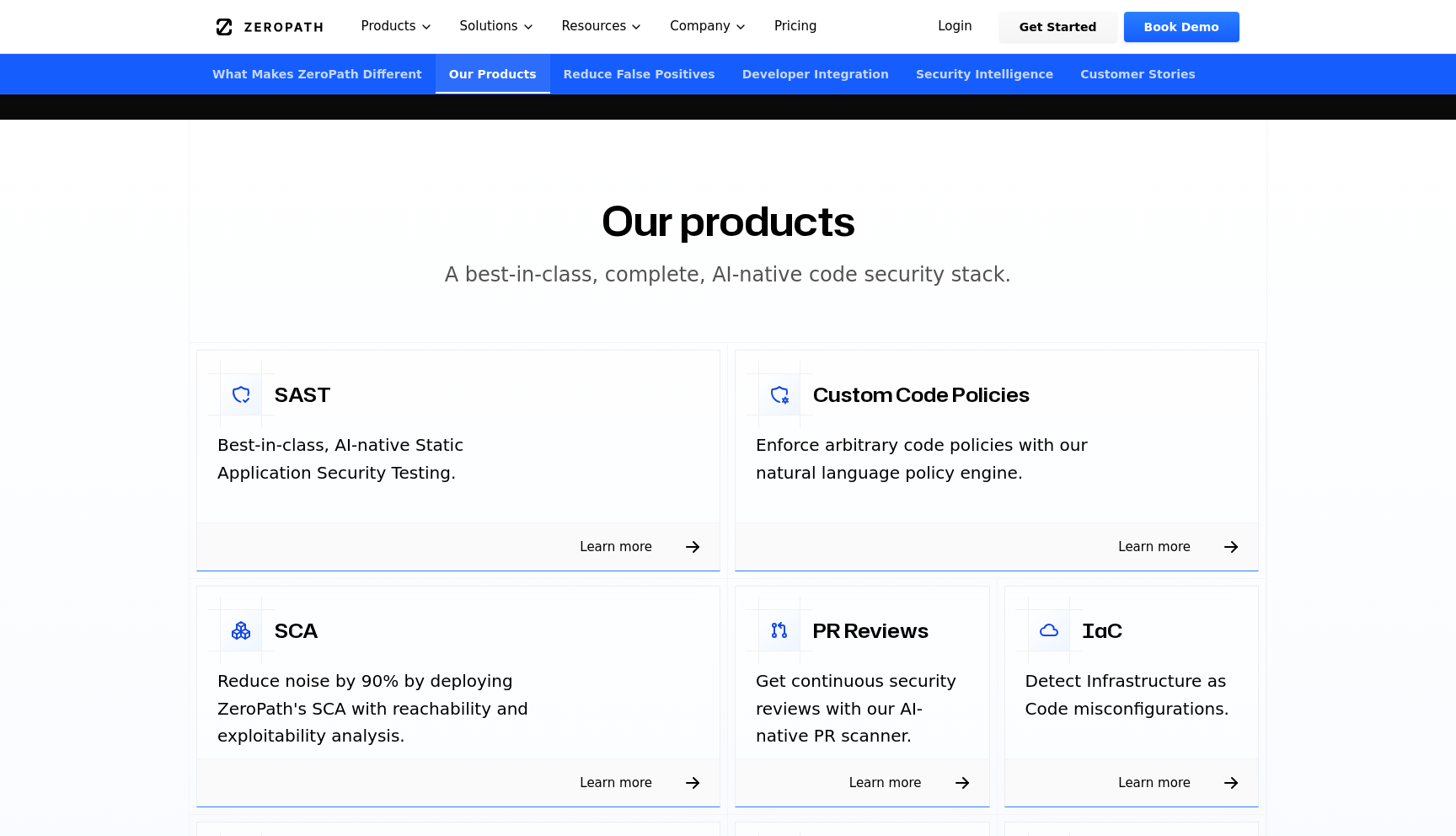
scroll to position [2410, 0]
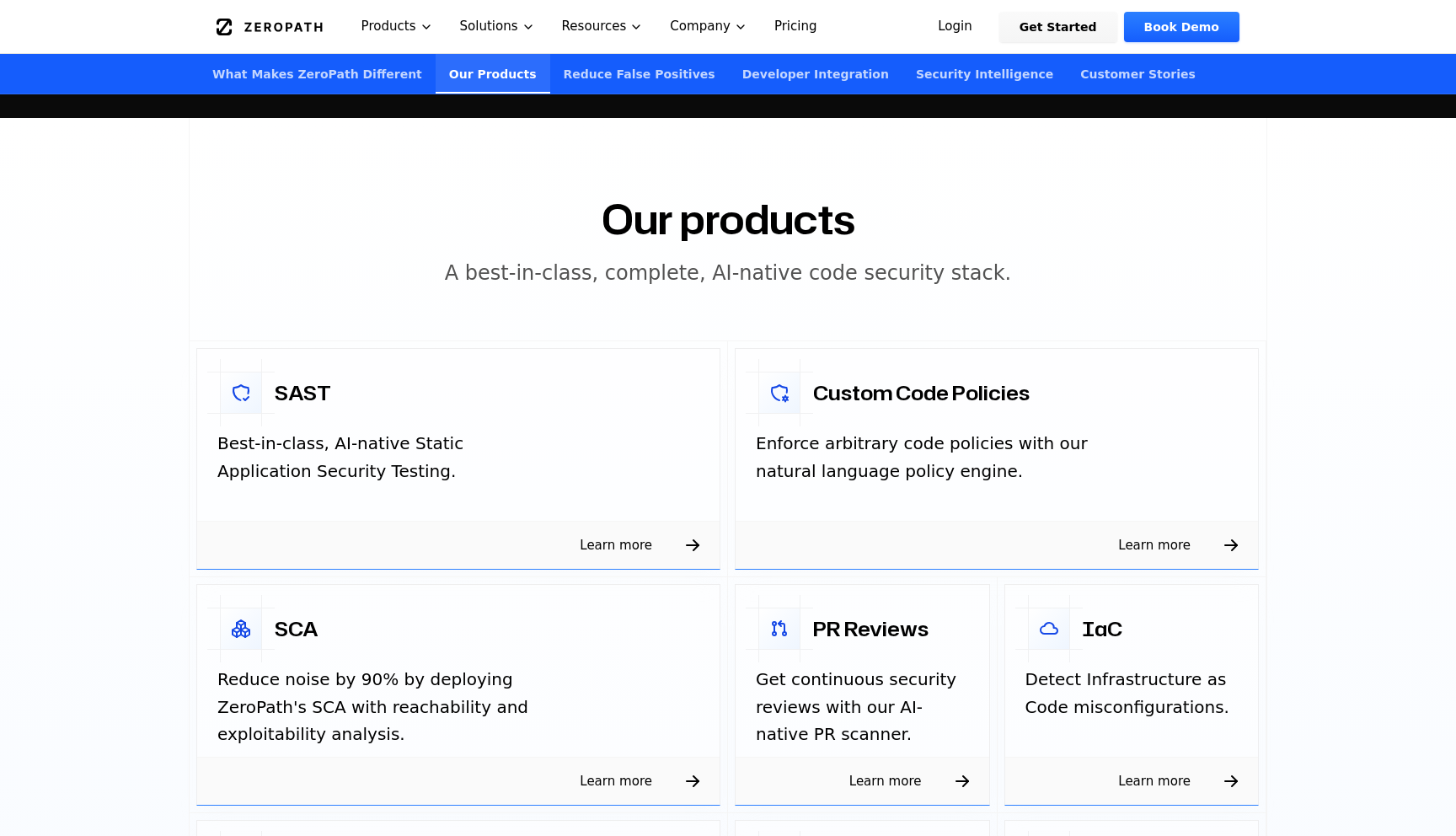
click at [471, 57] on link "Our Products" at bounding box center [493, 73] width 115 height 40
click at [471, 58] on link "Our Products" at bounding box center [493, 73] width 115 height 40
click at [470, 58] on link "Our Products" at bounding box center [493, 73] width 115 height 40
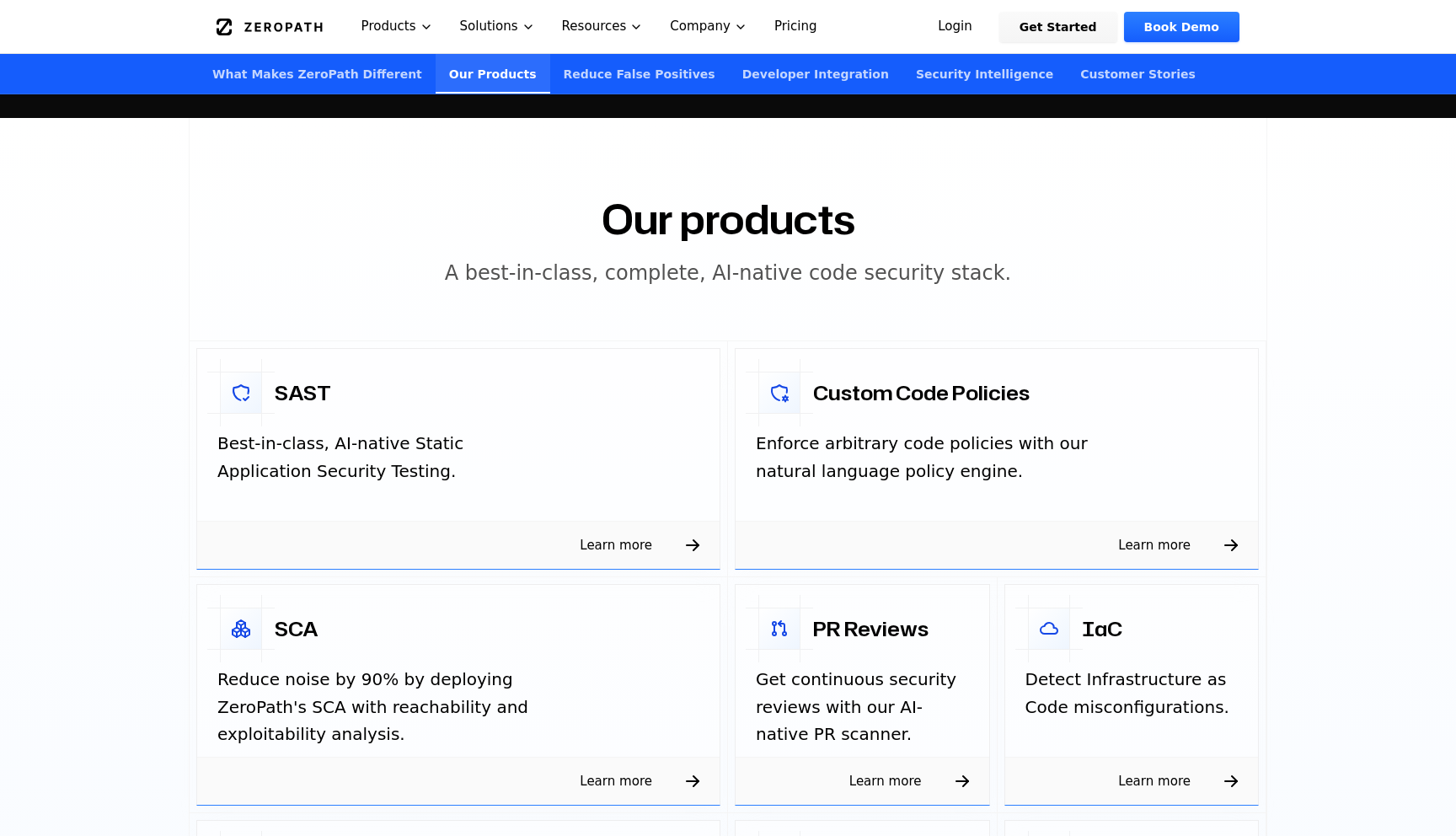
click at [470, 58] on link "Our Products" at bounding box center [493, 73] width 115 height 40
